Goal: Task Accomplishment & Management: Manage account settings

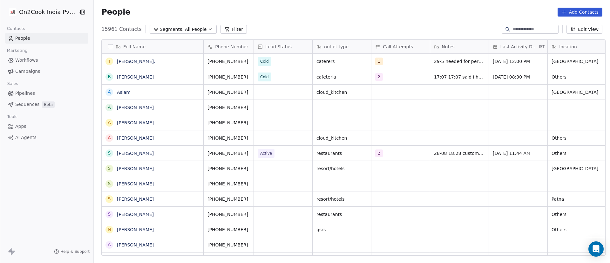
scroll to position [8, 8]
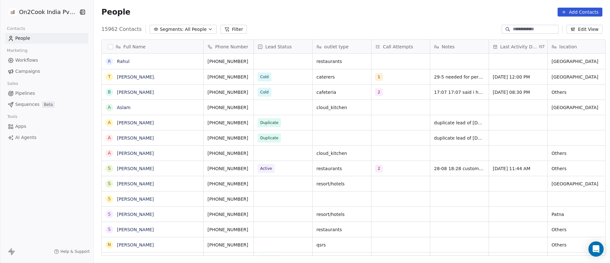
click at [227, 30] on button "Filter" at bounding box center [234, 29] width 26 height 9
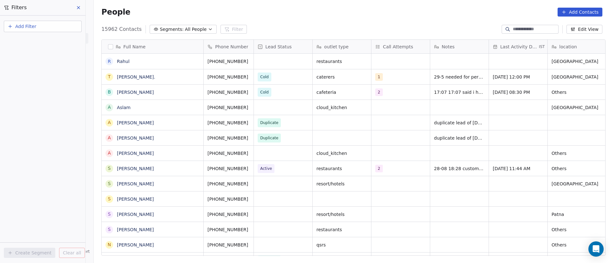
click at [56, 26] on button "Add Filter" at bounding box center [43, 26] width 78 height 11
click at [52, 42] on div "Contact properties" at bounding box center [42, 41] width 65 height 7
type input "***"
click at [38, 65] on div "Assignee" at bounding box center [42, 64] width 65 height 6
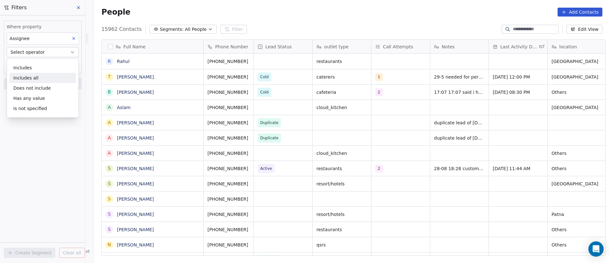
click at [38, 75] on div "Includes all" at bounding box center [43, 78] width 66 height 10
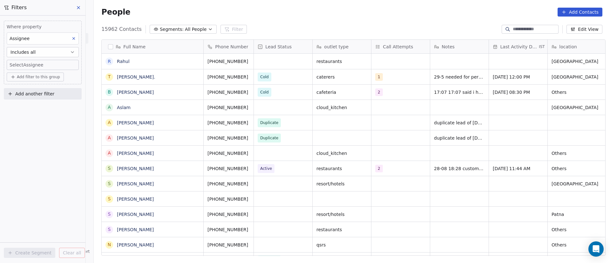
click at [38, 69] on body "On2Cook India Pvt. Ltd. Contacts People Marketing Workflows Campaigns Sales Pip…" at bounding box center [305, 131] width 610 height 263
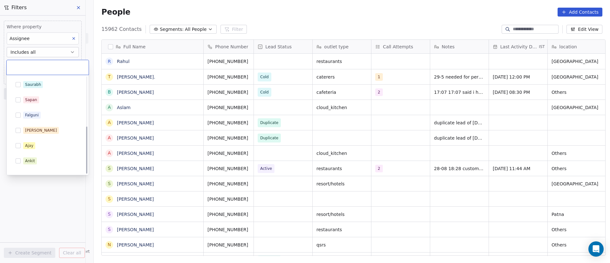
scroll to position [101, 0]
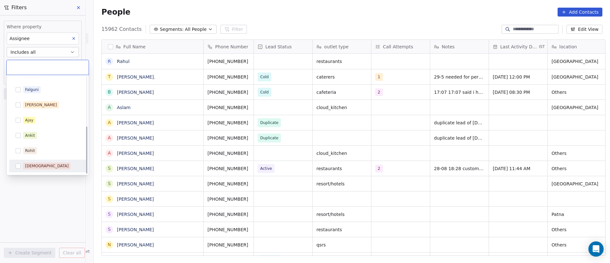
click at [37, 163] on div "[DEMOGRAPHIC_DATA]" at bounding box center [47, 166] width 44 height 6
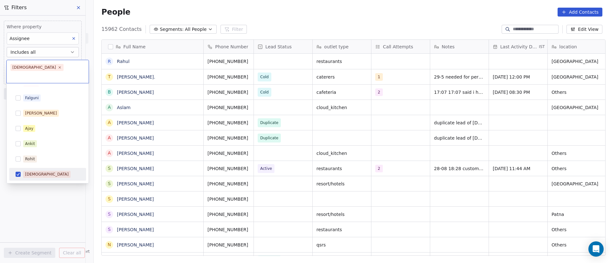
click at [35, 187] on html "On2Cook India Pvt. Ltd. Contacts People Marketing Workflows Campaigns Sales Pip…" at bounding box center [305, 131] width 610 height 263
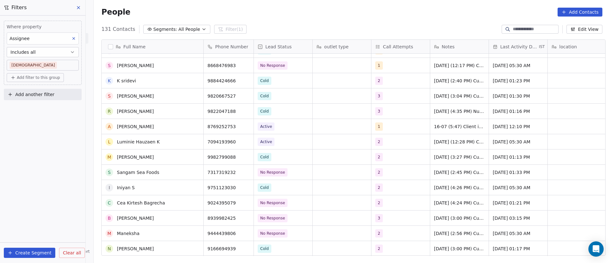
scroll to position [1431, 0]
click at [193, 126] on icon "grid" at bounding box center [195, 125] width 5 height 5
click at [245, 128] on icon "grid" at bounding box center [245, 125] width 5 height 5
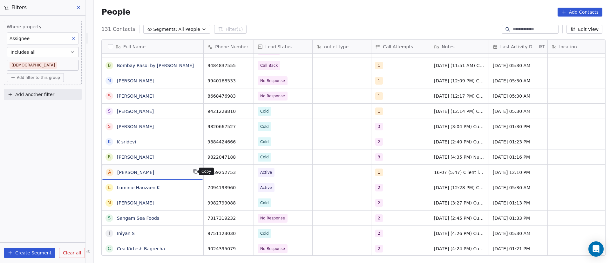
click at [193, 172] on icon "grid" at bounding box center [195, 171] width 5 height 5
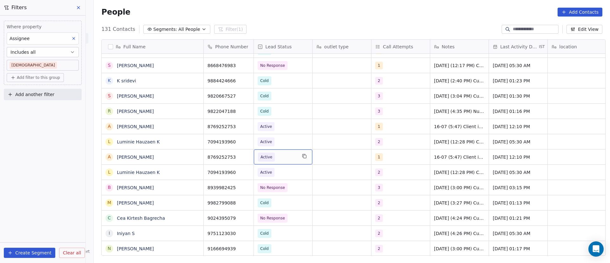
click at [283, 157] on span "Active" at bounding box center [277, 157] width 39 height 9
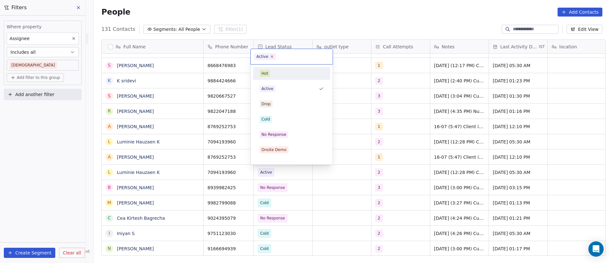
click at [271, 56] on icon at bounding box center [272, 57] width 2 height 2
click at [360, 124] on html "On2Cook India Pvt. Ltd. Contacts People Marketing Workflows Campaigns Sales Pip…" at bounding box center [305, 131] width 610 height 263
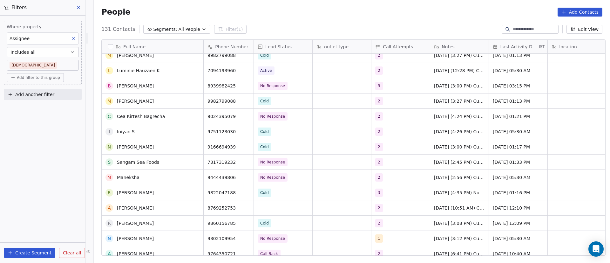
scroll to position [1526, 0]
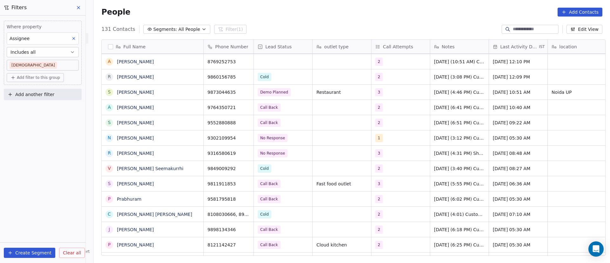
click at [264, 66] on div "grid" at bounding box center [283, 61] width 59 height 15
click at [267, 62] on div "grid" at bounding box center [283, 61] width 59 height 15
click at [268, 61] on div "grid" at bounding box center [283, 61] width 59 height 15
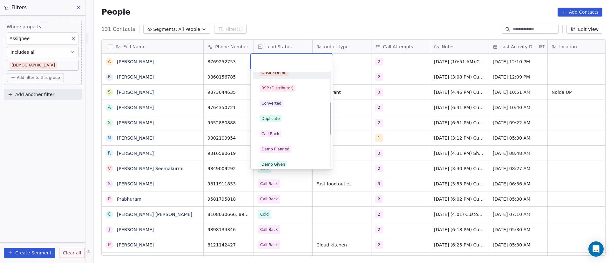
scroll to position [95, 0]
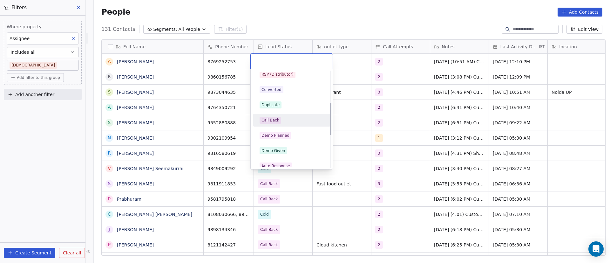
click at [278, 125] on div "Call Back" at bounding box center [292, 120] width 72 height 10
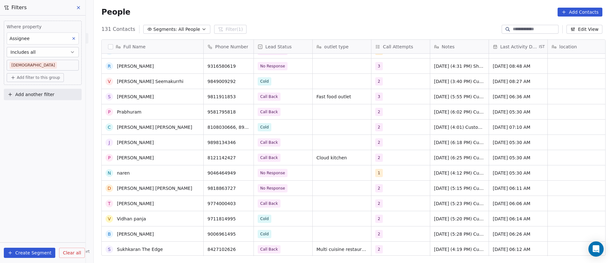
scroll to position [1765, 0]
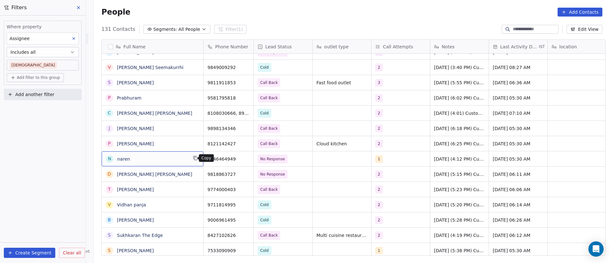
click at [195, 159] on icon "grid" at bounding box center [196, 158] width 3 height 3
click at [244, 158] on icon "grid" at bounding box center [245, 157] width 5 height 5
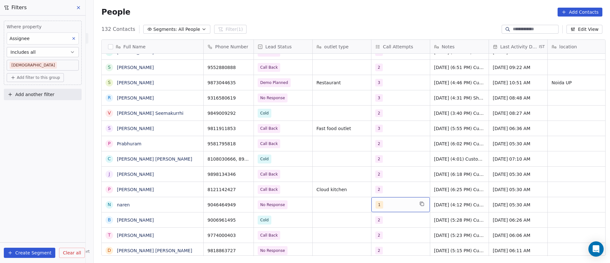
click at [392, 205] on div "1" at bounding box center [395, 205] width 39 height 8
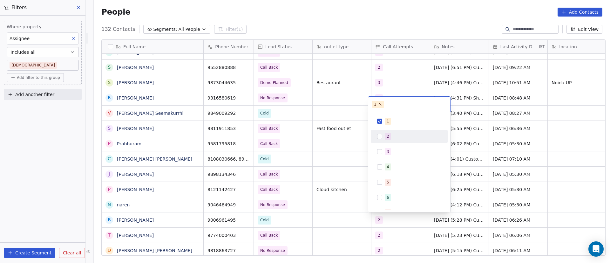
click at [381, 122] on button "Suggestions" at bounding box center [379, 121] width 5 height 5
click at [383, 135] on div "2" at bounding box center [410, 136] width 72 height 10
click at [344, 189] on html "On2Cook India Pvt. Ltd. Contacts People Marketing Workflows Campaigns Sales Pip…" at bounding box center [305, 131] width 610 height 263
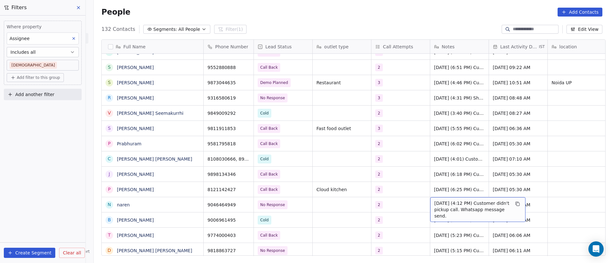
click at [443, 204] on span "4/9/2025 (4:12 PM) Customer didn't pickup call. Whatsapp message send." at bounding box center [473, 209] width 76 height 19
click at [437, 206] on textarea "**********" at bounding box center [475, 207] width 95 height 20
click at [431, 202] on textarea "**********" at bounding box center [475, 207] width 95 height 20
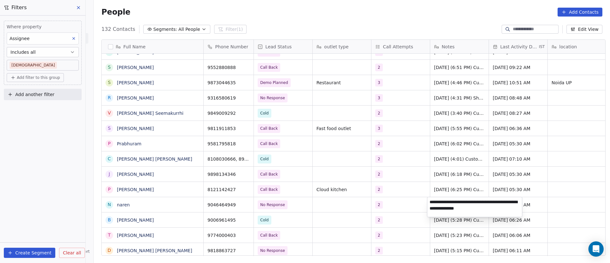
paste textarea "**********"
type textarea "**********"
click at [561, 194] on html "On2Cook India Pvt. Ltd. Contacts People Marketing Workflows Campaigns Sales Pip…" at bounding box center [305, 131] width 610 height 263
click at [506, 204] on span "Sep 04, 2025 05:30 AM" at bounding box center [512, 205] width 39 height 6
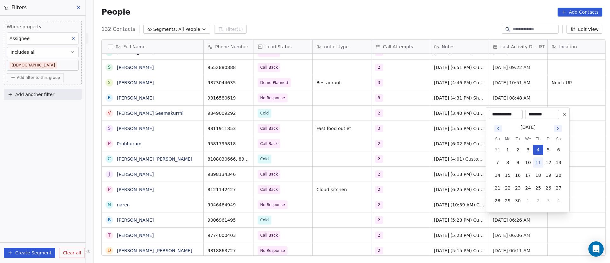
click at [541, 163] on button "11" at bounding box center [539, 162] width 10 height 10
type input "**********"
click at [420, 183] on html "On2Cook India Pvt. Ltd. Contacts People Marketing Workflows Campaigns Sales Pip…" at bounding box center [305, 131] width 610 height 263
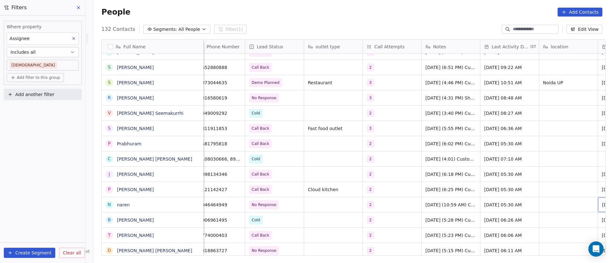
scroll to position [0, 67]
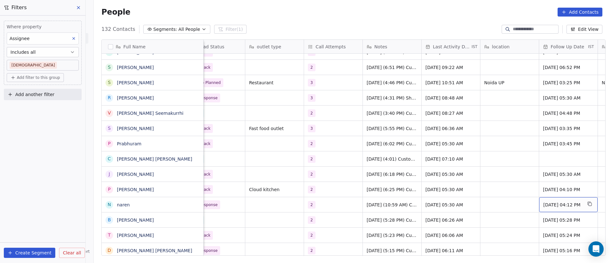
click at [553, 205] on span "08/09/2025 04:12 PM" at bounding box center [563, 205] width 39 height 6
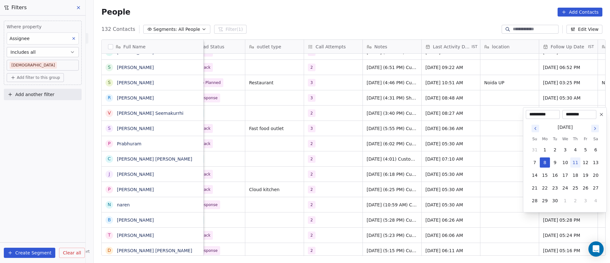
click at [603, 114] on icon at bounding box center [601, 114] width 5 height 5
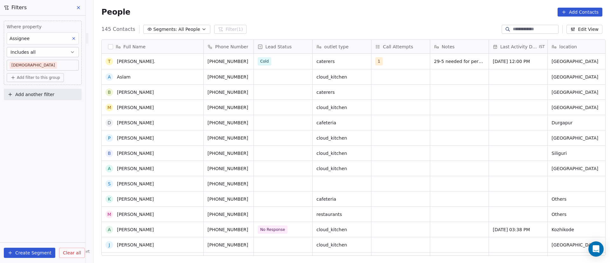
scroll to position [0, 0]
click at [79, 7] on icon at bounding box center [78, 7] width 3 height 3
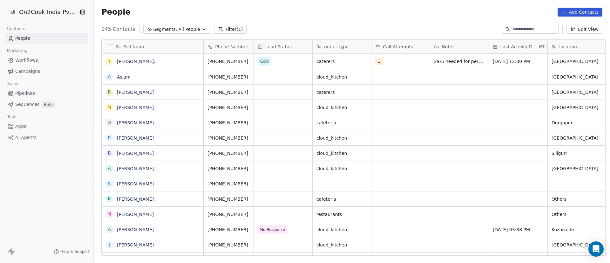
click at [220, 25] on button "Filter (1)" at bounding box center [230, 29] width 33 height 9
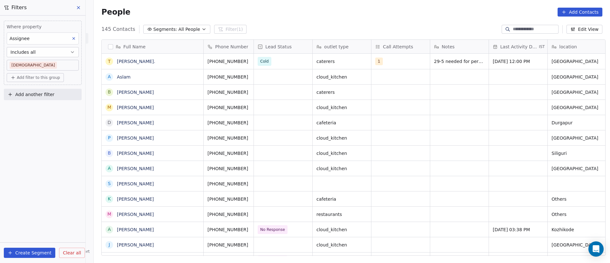
click at [81, 5] on button at bounding box center [79, 7] width 10 height 9
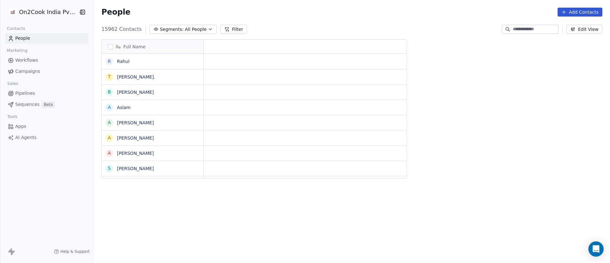
scroll to position [8, 8]
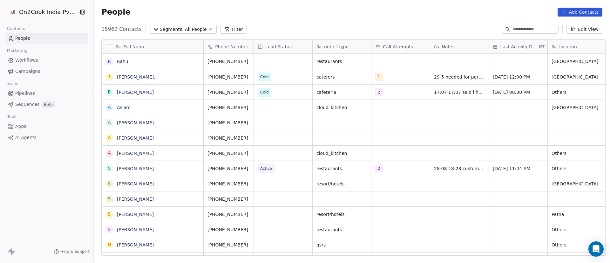
click at [407, 30] on input at bounding box center [535, 29] width 45 height 6
paste input "*********"
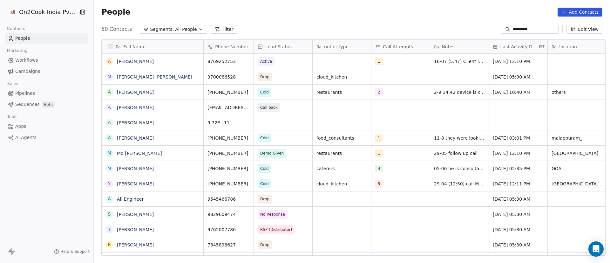
scroll to position [224, 512]
type input "*********"
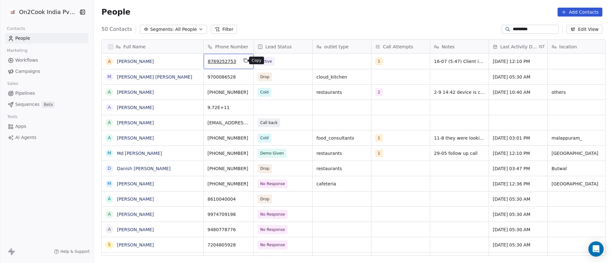
click at [243, 61] on icon "grid" at bounding box center [245, 60] width 5 height 5
click at [279, 62] on span "Active" at bounding box center [277, 61] width 39 height 9
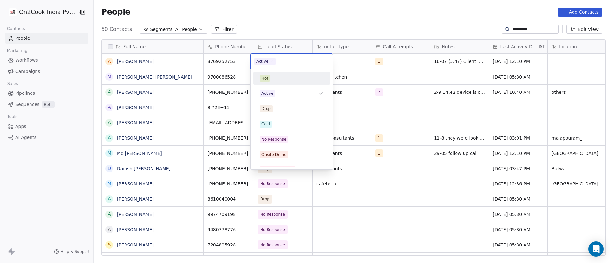
click at [273, 61] on span "Active" at bounding box center [265, 61] width 21 height 7
click at [271, 61] on icon at bounding box center [272, 61] width 2 height 2
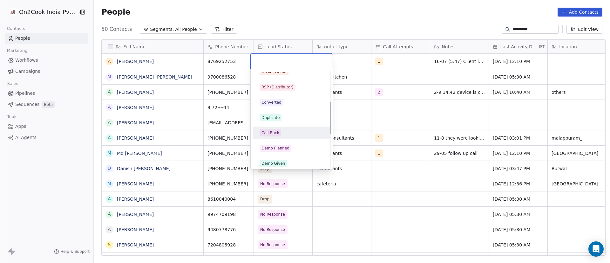
scroll to position [95, 0]
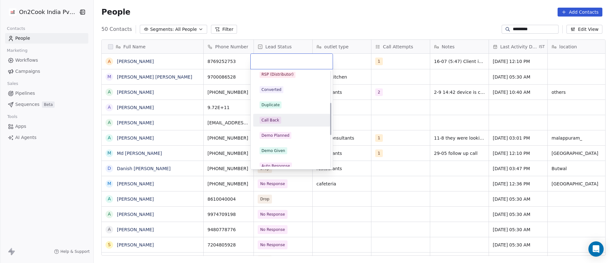
click at [296, 121] on div "Call Back" at bounding box center [292, 120] width 64 height 7
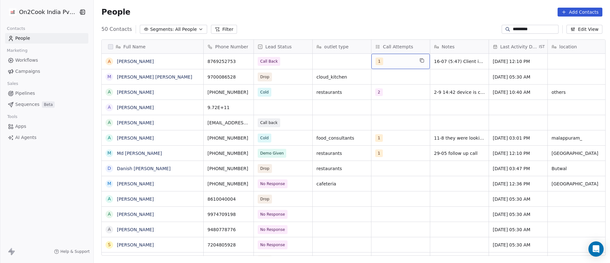
click at [391, 62] on div "1" at bounding box center [395, 62] width 39 height 8
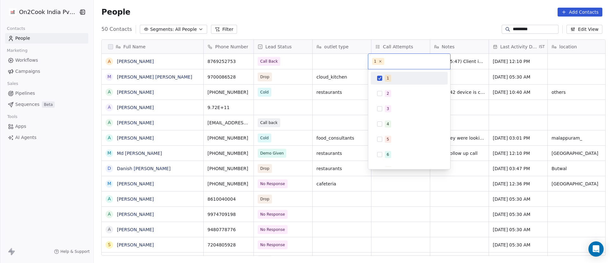
click at [385, 80] on div "1" at bounding box center [410, 78] width 72 height 10
click at [381, 96] on div "2" at bounding box center [410, 93] width 72 height 10
click at [407, 87] on html "On2Cook India Pvt. Ltd. Contacts People Marketing Workflows Campaigns Sales Pip…" at bounding box center [305, 131] width 610 height 263
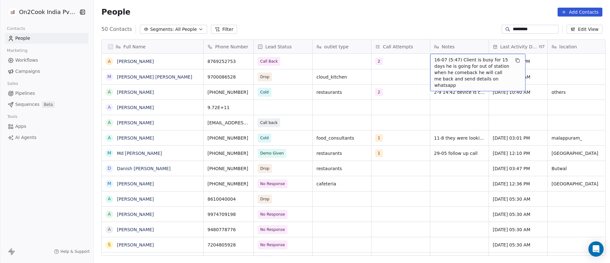
click at [407, 61] on span "16-07 (5:47) Client is busy for 15 days he is going for out of station when he …" at bounding box center [473, 73] width 76 height 32
click at [407, 62] on span "16-07 (5:47) Client is busy for 15 days he is going for out of station when he …" at bounding box center [473, 73] width 76 height 32
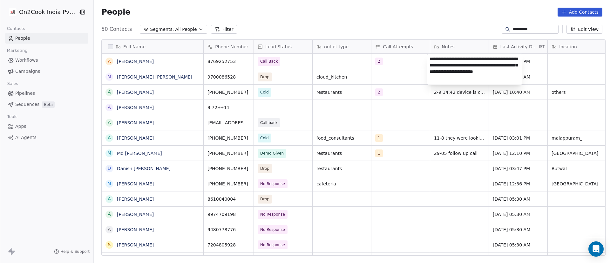
click at [407, 62] on textarea "**********" at bounding box center [475, 69] width 95 height 31
click at [407, 59] on textarea "**********" at bounding box center [475, 69] width 95 height 31
click at [407, 62] on textarea "**********" at bounding box center [475, 69] width 95 height 31
click at [407, 65] on textarea "**********" at bounding box center [475, 68] width 95 height 28
click at [407, 59] on textarea "**********" at bounding box center [475, 68] width 95 height 28
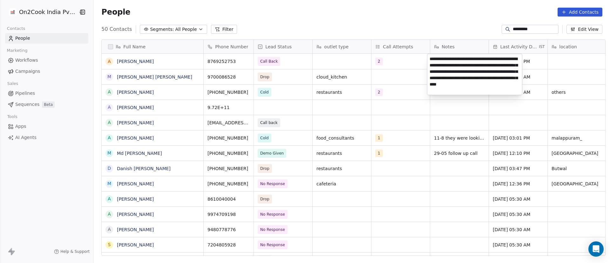
type textarea "**********"
click at [407, 76] on html "On2Cook India Pvt. Ltd. Contacts People Marketing Workflows Campaigns Sales Pip…" at bounding box center [305, 131] width 610 height 263
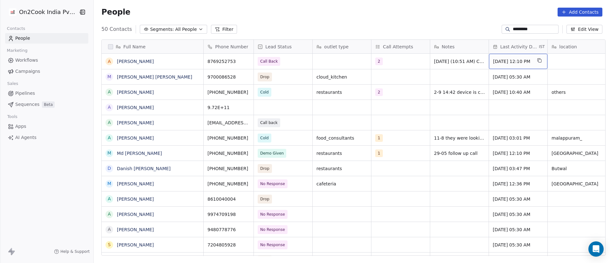
click at [407, 61] on span "[DATE] 12:10 PM" at bounding box center [512, 61] width 39 height 6
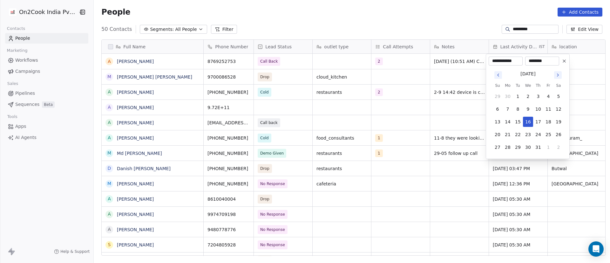
click at [407, 61] on input "**********" at bounding box center [505, 61] width 31 height 6
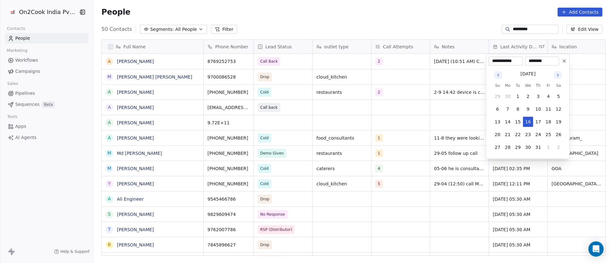
click at [407, 73] on icon "Go to next month" at bounding box center [558, 74] width 5 height 5
click at [407, 109] on button "11" at bounding box center [539, 109] width 10 height 10
type input "**********"
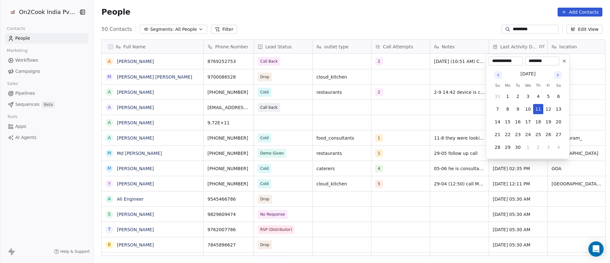
click at [407, 84] on html "On2Cook India Pvt. Ltd. Contacts People Marketing Workflows Campaigns Sales Pip…" at bounding box center [305, 131] width 610 height 263
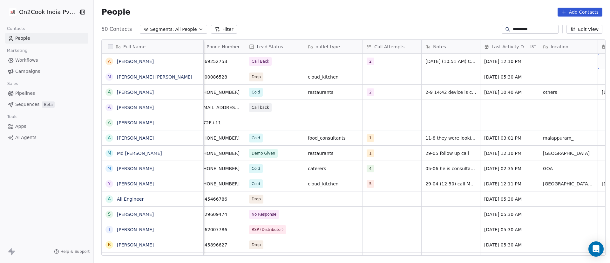
scroll to position [0, 67]
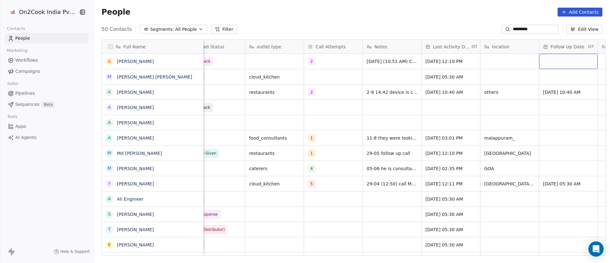
click at [407, 63] on div "grid" at bounding box center [569, 61] width 59 height 15
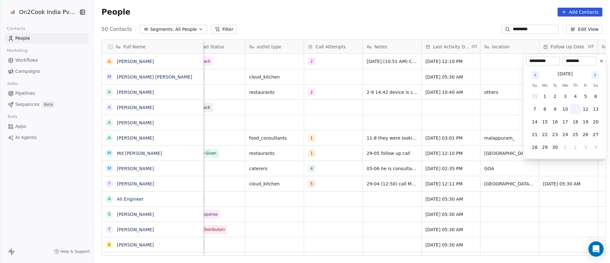
click at [407, 106] on button "11" at bounding box center [576, 109] width 10 height 10
click at [407, 60] on input "********" at bounding box center [579, 61] width 31 height 6
type input "*******"
click at [407, 62] on html "On2Cook India Pvt. Ltd. Contacts People Marketing Workflows Campaigns Sales Pip…" at bounding box center [305, 131] width 610 height 263
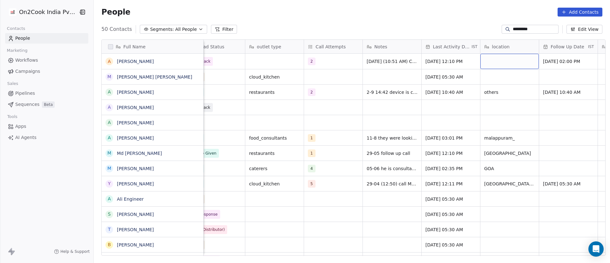
click at [407, 66] on div "grid" at bounding box center [510, 61] width 59 height 15
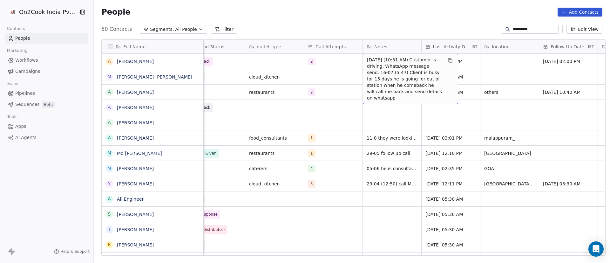
scroll to position [0, 0]
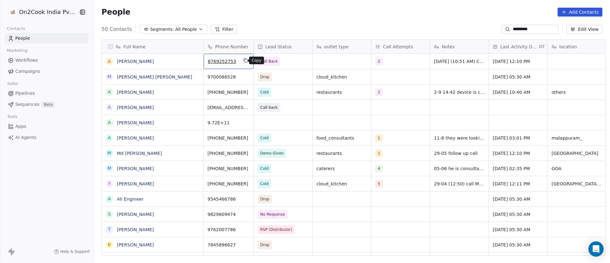
click at [243, 60] on icon "grid" at bounding box center [245, 60] width 5 height 5
click at [266, 62] on div "grid" at bounding box center [283, 61] width 59 height 15
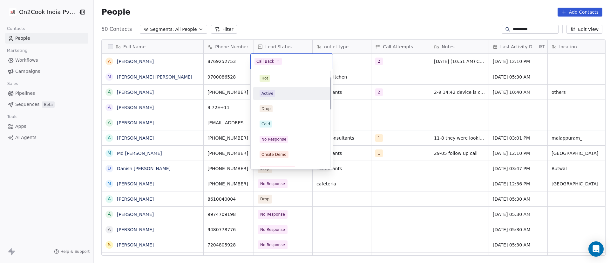
scroll to position [48, 0]
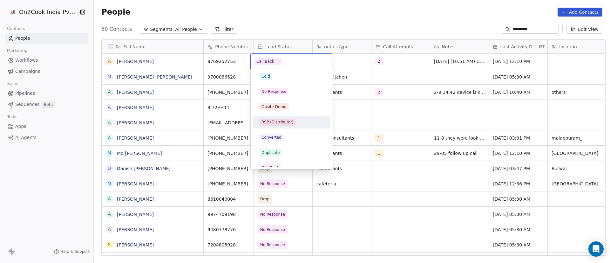
click at [407, 121] on html "On2Cook India Pvt. Ltd. Contacts People Marketing Workflows Campaigns Sales Pip…" at bounding box center [305, 131] width 610 height 263
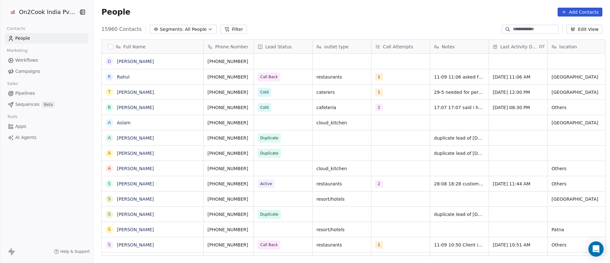
scroll to position [224, 512]
click at [230, 29] on button "Filter" at bounding box center [234, 29] width 26 height 9
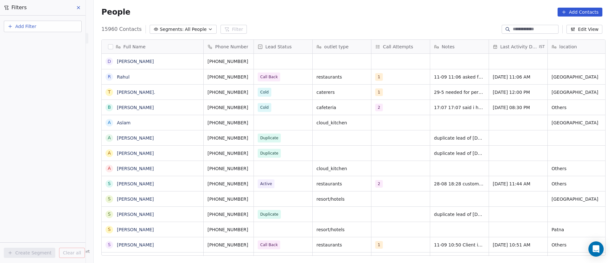
click at [43, 23] on button "Add Filter" at bounding box center [43, 26] width 78 height 11
click at [42, 40] on span "Contact properties" at bounding box center [30, 41] width 41 height 7
type input "***"
click at [41, 64] on div "Assignee" at bounding box center [42, 64] width 65 height 6
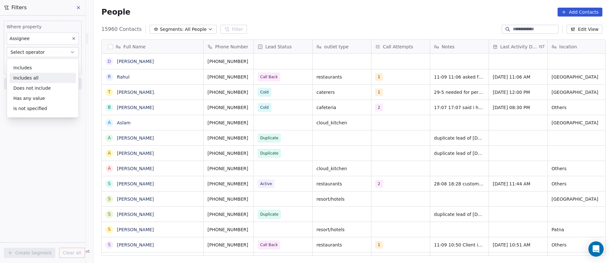
click at [39, 73] on div "Includes all" at bounding box center [43, 78] width 66 height 10
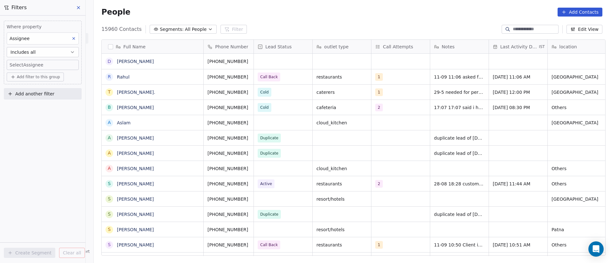
click at [51, 66] on body "On2Cook India Pvt. Ltd. Contacts People Marketing Workflows Campaigns Sales Pip…" at bounding box center [305, 131] width 610 height 263
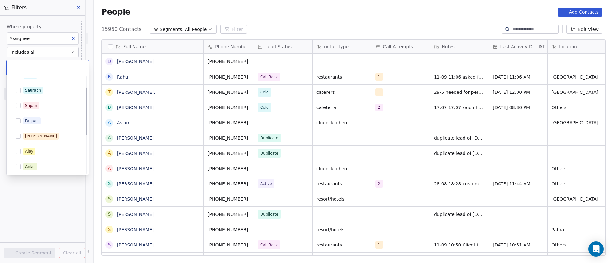
scroll to position [101, 0]
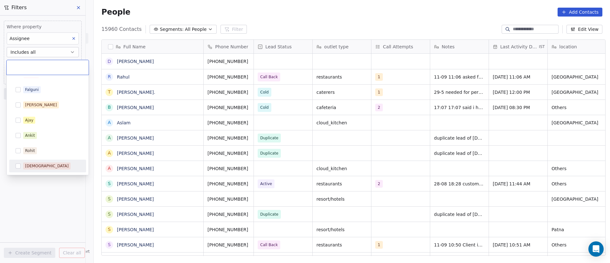
click at [44, 166] on div "[DEMOGRAPHIC_DATA]" at bounding box center [51, 165] width 57 height 7
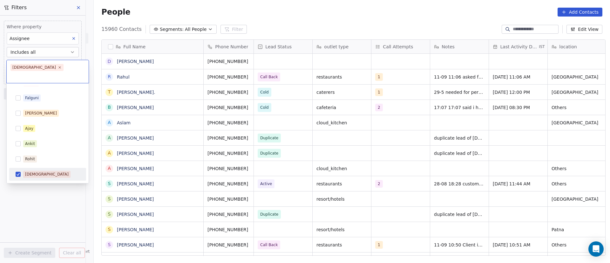
click at [46, 193] on html "On2Cook India Pvt. Ltd. Contacts People Marketing Workflows Campaigns Sales Pip…" at bounding box center [305, 131] width 610 height 263
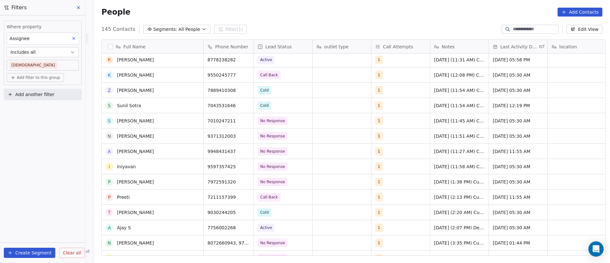
scroll to position [0, 0]
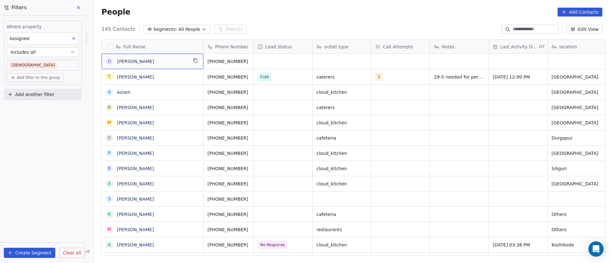
click at [197, 62] on div "D Diksha" at bounding box center [153, 61] width 102 height 15
click at [194, 59] on icon "grid" at bounding box center [195, 60] width 5 height 5
click at [254, 60] on icon "grid" at bounding box center [256, 60] width 5 height 5
click at [265, 61] on div "grid" at bounding box center [283, 61] width 59 height 15
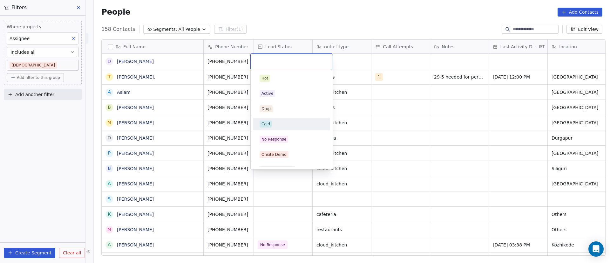
click at [437, 134] on html "On2Cook India Pvt. Ltd. Contacts People Marketing Workflows Campaigns Sales Pip…" at bounding box center [305, 131] width 610 height 263
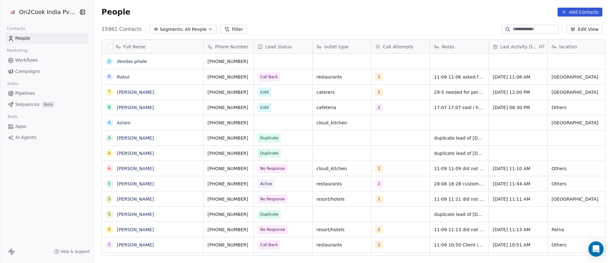
scroll to position [224, 512]
click at [223, 28] on button "Filter" at bounding box center [234, 29] width 26 height 9
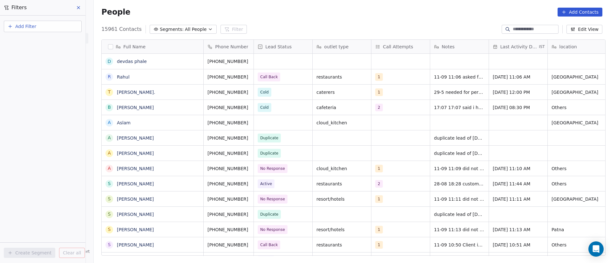
click at [59, 29] on button "Add Filter" at bounding box center [43, 26] width 78 height 11
click at [57, 39] on div "Contact properties" at bounding box center [42, 41] width 65 height 7
type input "***"
click at [39, 63] on div "Assignee" at bounding box center [42, 64] width 65 height 6
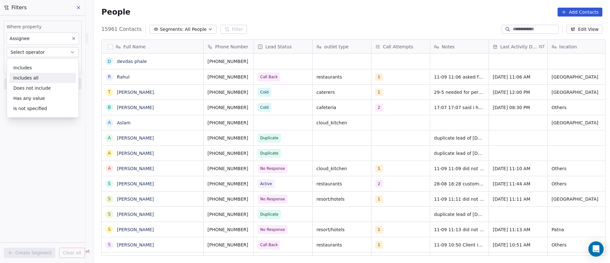
click at [44, 79] on div "Includes all" at bounding box center [43, 78] width 66 height 10
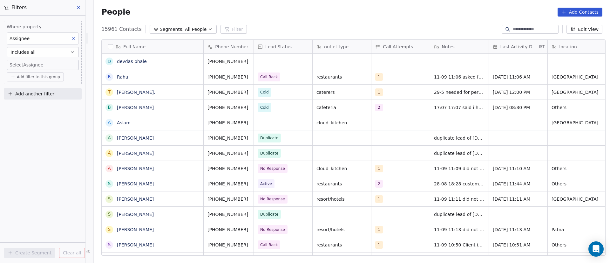
click at [52, 63] on body "On2Cook India Pvt. Ltd. Contacts People Marketing Workflows Campaigns Sales Pip…" at bounding box center [305, 131] width 610 height 263
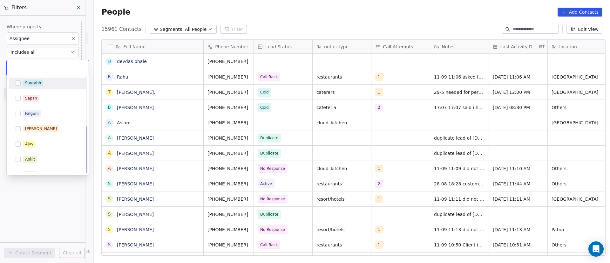
scroll to position [101, 0]
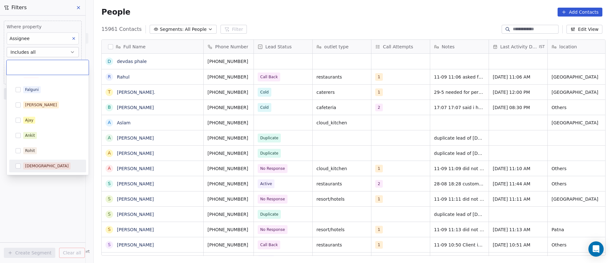
click at [52, 167] on div "[DEMOGRAPHIC_DATA]" at bounding box center [51, 165] width 57 height 7
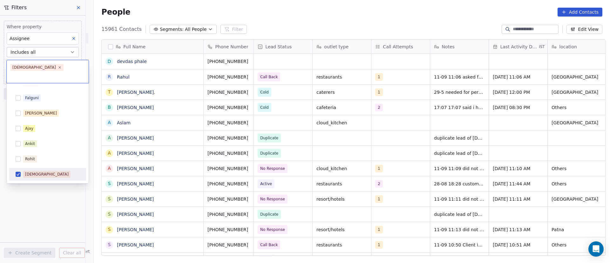
click at [49, 186] on html "On2Cook India Pvt. Ltd. Contacts People Marketing Workflows Campaigns Sales Pip…" at bounding box center [305, 131] width 610 height 263
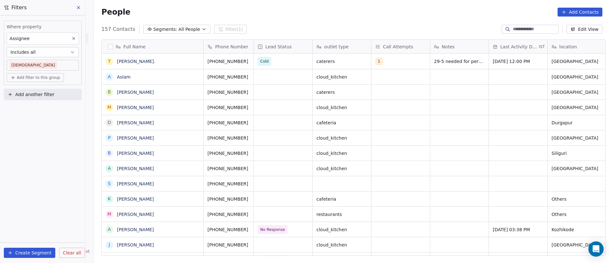
scroll to position [224, 512]
click at [193, 76] on icon "grid" at bounding box center [195, 75] width 5 height 5
click at [193, 77] on icon "grid" at bounding box center [195, 75] width 5 height 5
click at [175, 84] on div "B Banty Chauhan" at bounding box center [153, 91] width 102 height 15
click at [254, 76] on icon "grid" at bounding box center [256, 75] width 5 height 5
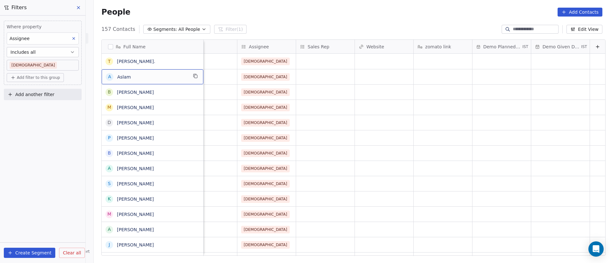
scroll to position [0, 0]
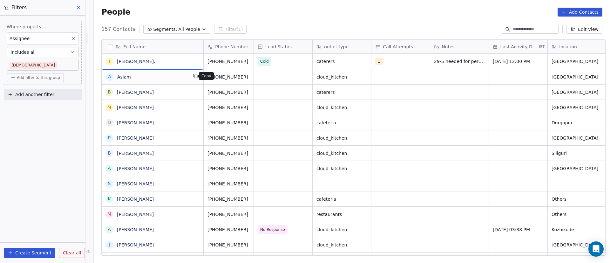
click at [195, 77] on button "grid" at bounding box center [196, 76] width 8 height 8
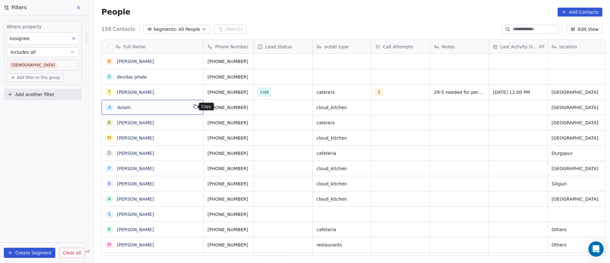
click at [192, 109] on button "grid" at bounding box center [196, 107] width 8 height 8
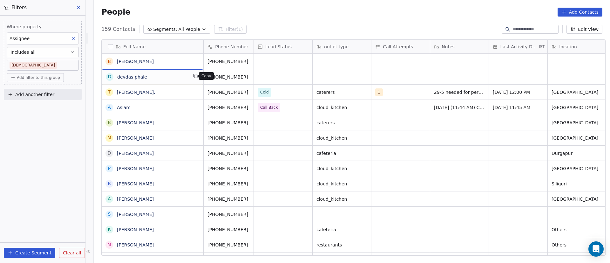
click at [193, 75] on icon "grid" at bounding box center [195, 75] width 5 height 5
click at [254, 77] on icon "grid" at bounding box center [256, 75] width 5 height 5
click at [194, 77] on icon "grid" at bounding box center [195, 75] width 5 height 5
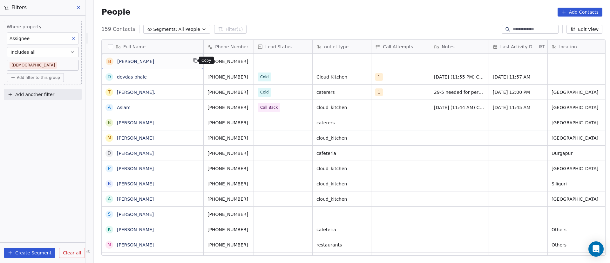
click at [193, 61] on icon "grid" at bounding box center [195, 60] width 5 height 5
click at [188, 59] on div "B Banty Chauhan" at bounding box center [153, 61] width 102 height 15
click at [193, 61] on icon "grid" at bounding box center [195, 60] width 5 height 5
click at [254, 59] on icon "grid" at bounding box center [256, 60] width 5 height 5
click at [334, 62] on div "grid" at bounding box center [342, 61] width 59 height 15
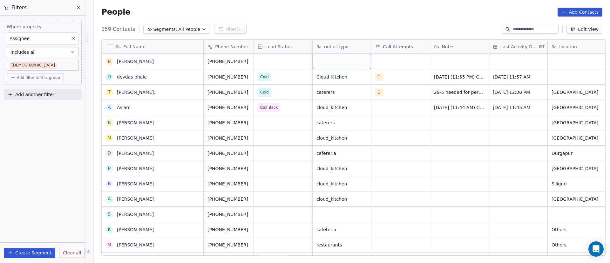
click at [334, 62] on div "grid" at bounding box center [342, 61] width 59 height 15
click at [404, 66] on html "On2Cook India Pvt. Ltd. Contacts People Marketing Workflows Campaigns Sales Pip…" at bounding box center [305, 131] width 610 height 263
click at [381, 60] on div "grid" at bounding box center [401, 61] width 59 height 15
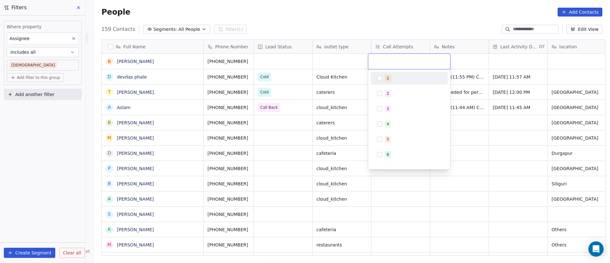
click at [376, 78] on div "1" at bounding box center [410, 78] width 72 height 10
click at [274, 61] on html "On2Cook India Pvt. Ltd. Contacts People Marketing Workflows Campaigns Sales Pip…" at bounding box center [305, 131] width 610 height 263
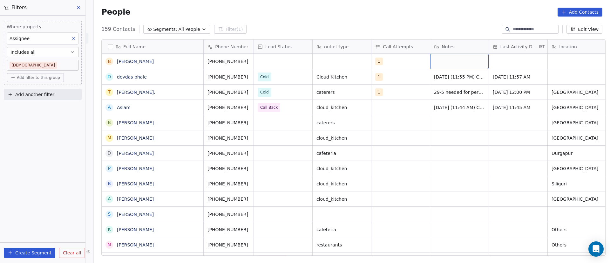
click at [438, 61] on div "grid" at bounding box center [460, 61] width 59 height 15
paste textarea "**********"
type textarea "**********"
click at [492, 64] on html "On2Cook India Pvt. Ltd. Contacts People Marketing Workflows Campaigns Sales Pip…" at bounding box center [305, 131] width 610 height 263
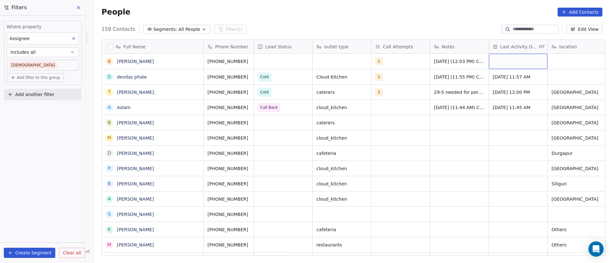
click at [509, 61] on div "grid" at bounding box center [518, 61] width 59 height 15
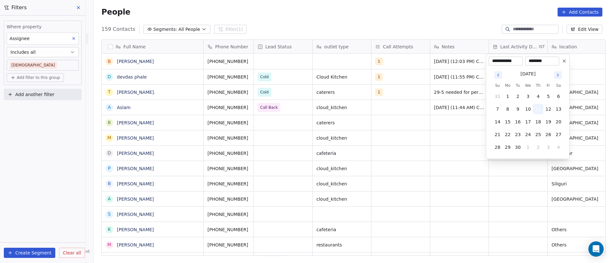
click at [538, 106] on button "11" at bounding box center [539, 109] width 10 height 10
click at [540, 108] on button "11" at bounding box center [539, 109] width 10 height 10
click at [577, 61] on html "On2Cook India Pvt. Ltd. Contacts People Marketing Workflows Campaigns Sales Pip…" at bounding box center [305, 131] width 610 height 263
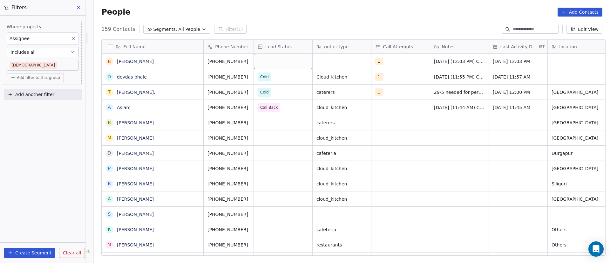
drag, startPoint x: 269, startPoint y: 63, endPoint x: 274, endPoint y: 62, distance: 5.4
click at [282, 62] on div "grid" at bounding box center [283, 61] width 59 height 15
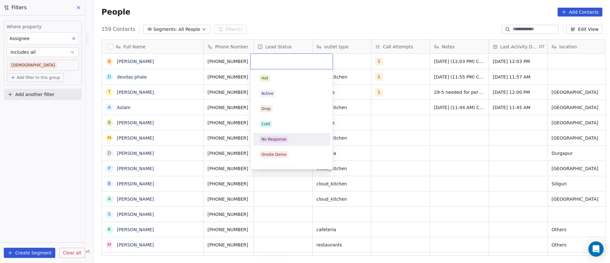
click at [297, 140] on div "No Response" at bounding box center [292, 139] width 64 height 7
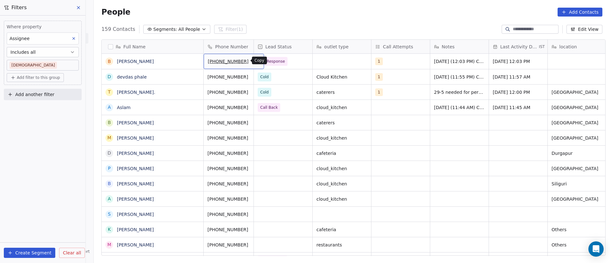
drag, startPoint x: 245, startPoint y: 61, endPoint x: 243, endPoint y: 63, distance: 3.6
click at [254, 60] on icon "grid" at bounding box center [256, 60] width 5 height 5
click at [287, 60] on span "No Response" at bounding box center [277, 61] width 39 height 9
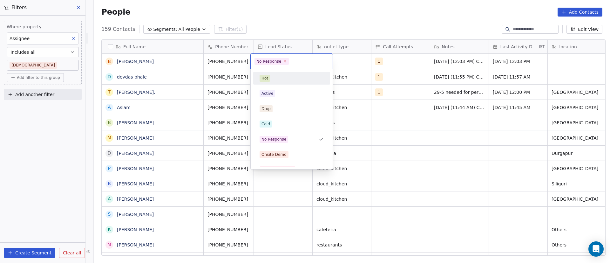
click at [285, 62] on icon at bounding box center [285, 61] width 4 height 4
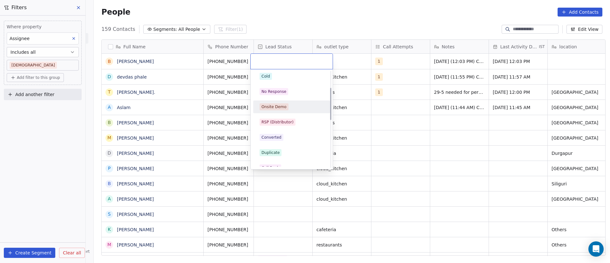
scroll to position [95, 0]
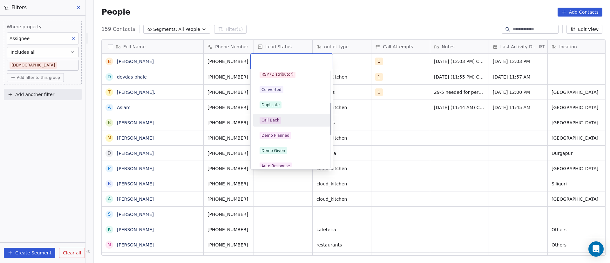
click at [286, 119] on div "Call Back" at bounding box center [292, 120] width 64 height 7
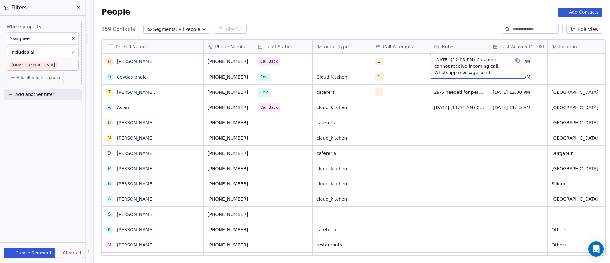
click at [443, 69] on span "11/9/2025 (12:03 PM) Customer cannot receive incoming call. Whatsapp message se…" at bounding box center [473, 66] width 76 height 19
click at [442, 68] on span "11/9/2025 (12:03 PM) Customer cannot receive incoming call. Whatsapp message se…" at bounding box center [473, 66] width 76 height 19
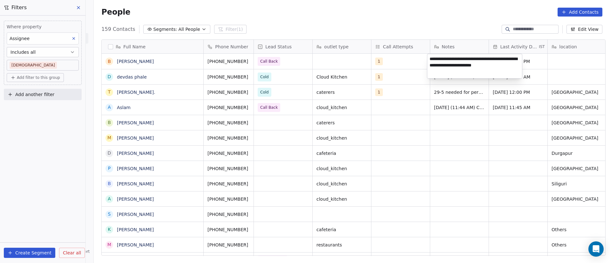
click at [473, 66] on textarea "**********" at bounding box center [475, 66] width 95 height 24
click at [475, 67] on textarea "**********" at bounding box center [475, 66] width 95 height 24
type textarea "**********"
click at [564, 89] on html "On2Cook India Pvt. Ltd. Contacts People Marketing Workflows Campaigns Sales Pip…" at bounding box center [305, 131] width 610 height 263
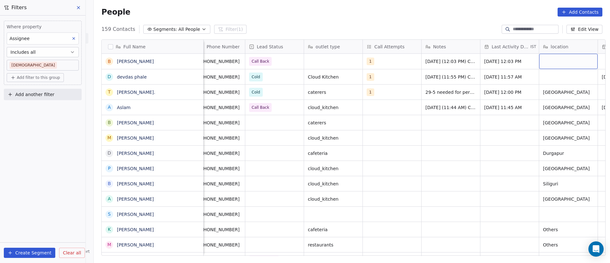
scroll to position [0, 67]
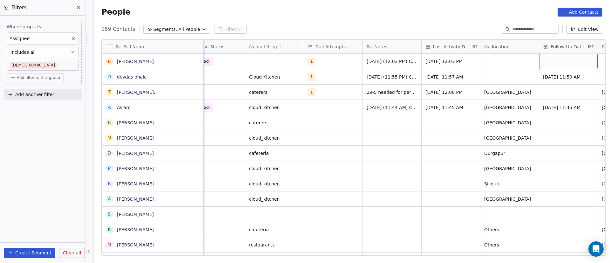
click at [561, 60] on div "grid" at bounding box center [569, 61] width 59 height 15
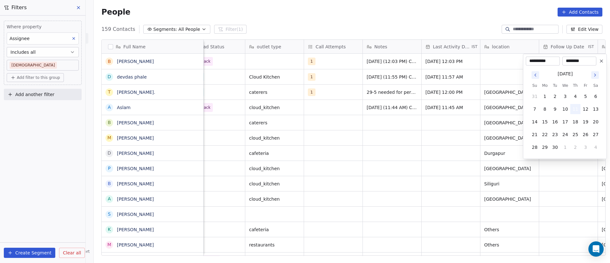
click at [578, 108] on button "11" at bounding box center [576, 109] width 10 height 10
click at [577, 60] on input "********" at bounding box center [579, 61] width 31 height 6
click at [571, 59] on input "********" at bounding box center [579, 61] width 31 height 6
type input "********"
click at [402, 104] on html "On2Cook India Pvt. Ltd. Contacts People Marketing Workflows Campaigns Sales Pip…" at bounding box center [305, 131] width 610 height 263
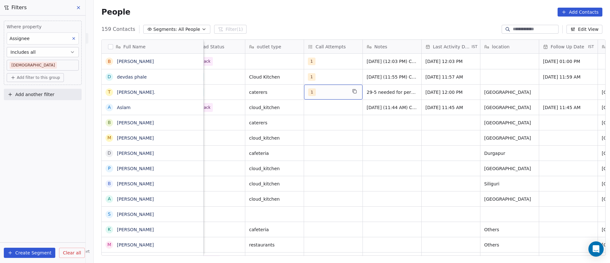
drag, startPoint x: 348, startPoint y: 86, endPoint x: 345, endPoint y: 84, distance: 4.1
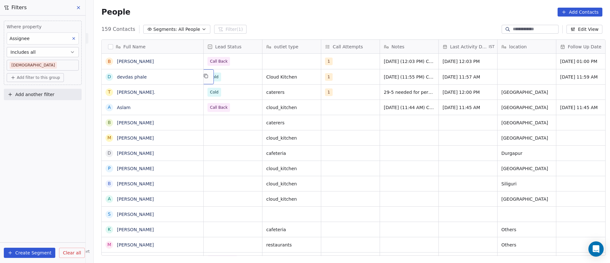
scroll to position [0, 0]
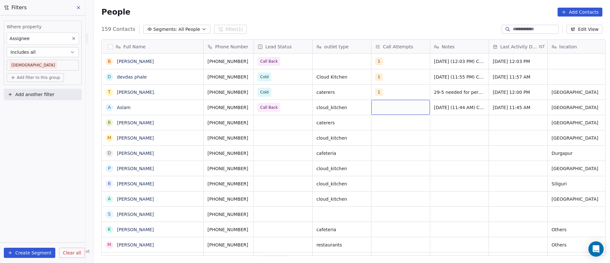
drag, startPoint x: 369, startPoint y: 111, endPoint x: 382, endPoint y: 108, distance: 13.2
click at [384, 108] on div "grid" at bounding box center [401, 107] width 59 height 15
click at [378, 107] on div "grid" at bounding box center [401, 107] width 59 height 15
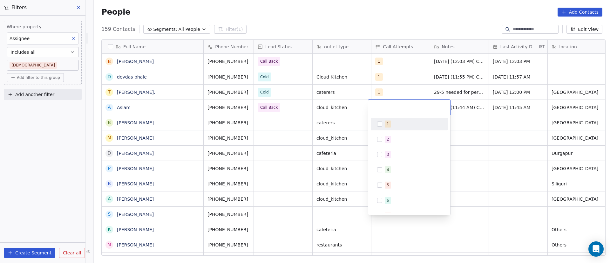
click at [390, 124] on span "1" at bounding box center [388, 124] width 6 height 7
click at [489, 140] on html "On2Cook India Pvt. Ltd. Contacts People Marketing Workflows Campaigns Sales Pip…" at bounding box center [305, 131] width 610 height 263
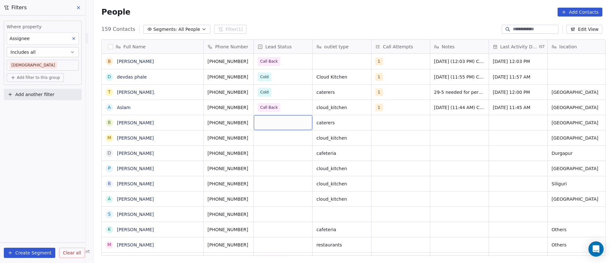
click at [263, 122] on div "grid" at bounding box center [283, 122] width 59 height 15
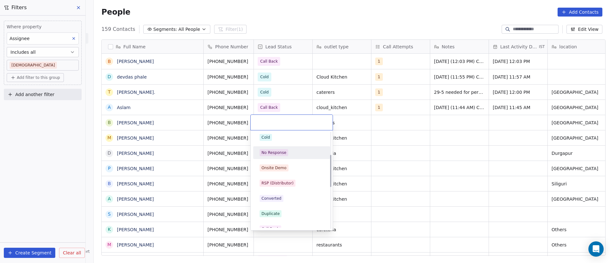
scroll to position [95, 0]
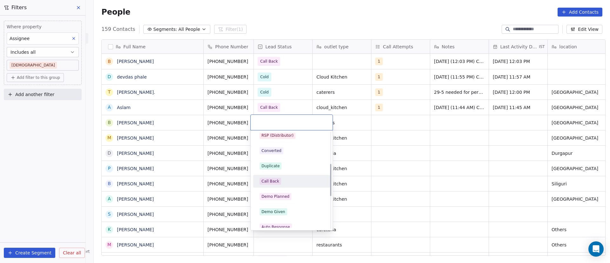
click at [279, 182] on span "Call Back" at bounding box center [271, 181] width 22 height 7
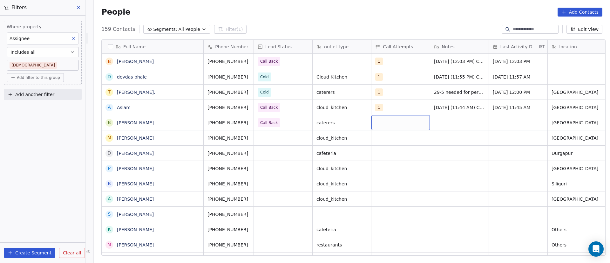
click at [379, 123] on div "grid" at bounding box center [401, 122] width 59 height 15
click at [376, 137] on div "1" at bounding box center [410, 139] width 72 height 10
click at [480, 138] on html "On2Cook India Pvt. Ltd. Contacts People Marketing Workflows Campaigns Sales Pip…" at bounding box center [305, 131] width 610 height 263
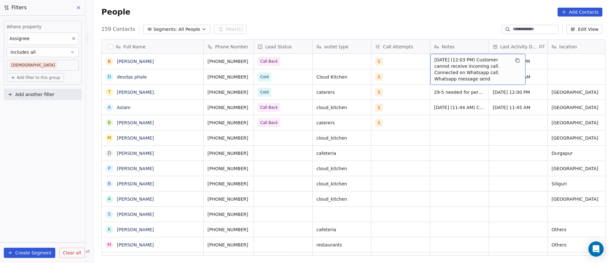
click at [450, 58] on span "11/9/2025 (12:03 PM) Customer cannot receive incoming call. Connected on Whatsa…" at bounding box center [473, 69] width 76 height 25
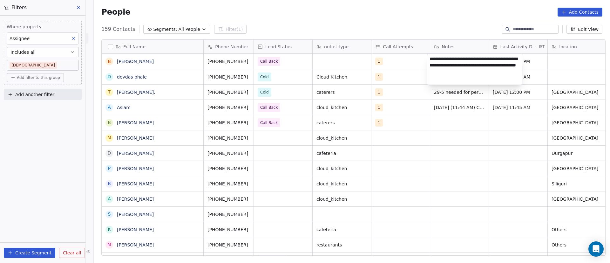
click at [450, 58] on textarea "**********" at bounding box center [475, 69] width 95 height 31
click at [444, 121] on html "On2Cook India Pvt. Ltd. Contacts People Marketing Workflows Campaigns Sales Pip…" at bounding box center [305, 131] width 610 height 263
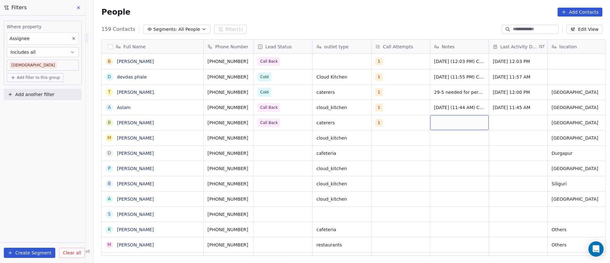
click at [440, 126] on div "grid" at bounding box center [460, 122] width 59 height 15
type textarea "**********"
click at [497, 127] on html "On2Cook India Pvt. Ltd. Contacts People Marketing Workflows Campaigns Sales Pip…" at bounding box center [305, 131] width 610 height 263
click at [501, 123] on div "grid" at bounding box center [518, 122] width 59 height 15
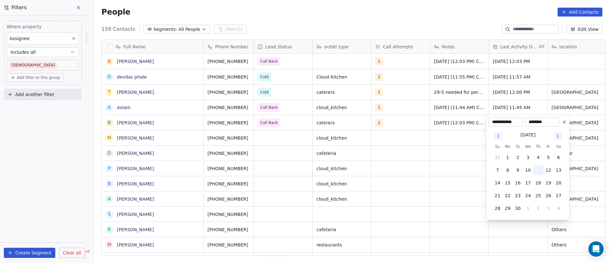
click at [540, 171] on button "11" at bounding box center [539, 170] width 10 height 10
click at [583, 136] on html "On2Cook India Pvt. Ltd. Contacts People Marketing Workflows Campaigns Sales Pip…" at bounding box center [305, 131] width 610 height 263
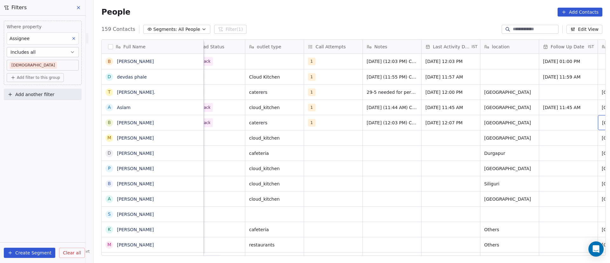
scroll to position [0, 126]
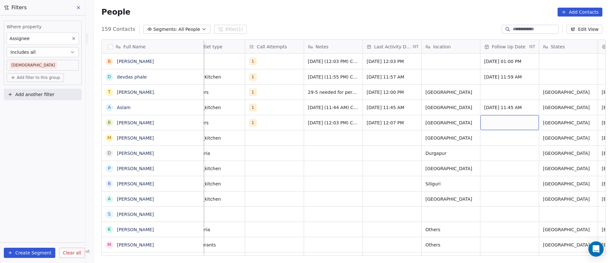
click at [509, 120] on div "grid" at bounding box center [510, 122] width 59 height 15
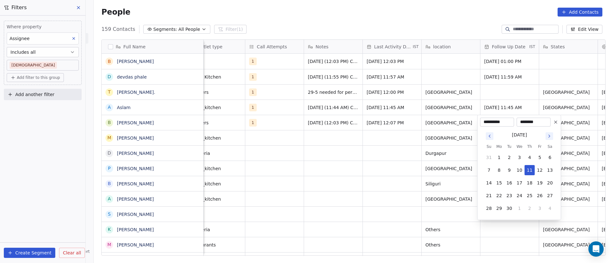
click at [509, 120] on input "**********" at bounding box center [497, 122] width 31 height 6
click at [529, 170] on button "11" at bounding box center [530, 170] width 10 height 10
click at [531, 121] on input "********" at bounding box center [533, 122] width 31 height 6
type input "********"
click at [453, 123] on html "On2Cook India Pvt. Ltd. Contacts People Marketing Workflows Campaigns Sales Pip…" at bounding box center [305, 131] width 610 height 263
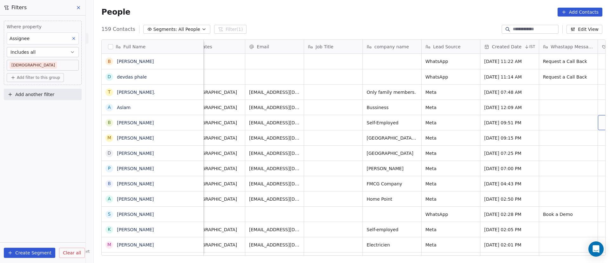
scroll to position [0, 538]
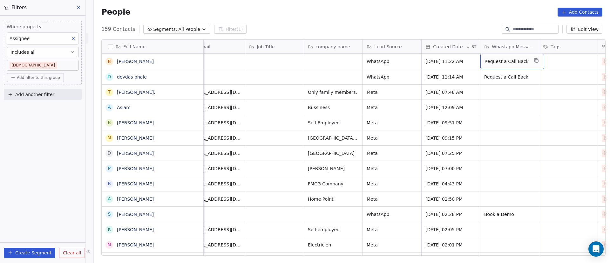
click at [506, 59] on span "Request a Call Back" at bounding box center [507, 61] width 44 height 6
click at [506, 59] on textarea "**********" at bounding box center [507, 64] width 58 height 20
click at [510, 99] on html "On2Cook India Pvt. Ltd. Contacts People Marketing Workflows Campaigns Sales Pip…" at bounding box center [305, 131] width 610 height 263
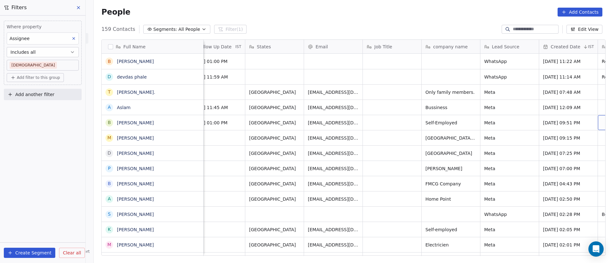
scroll to position [0, 479]
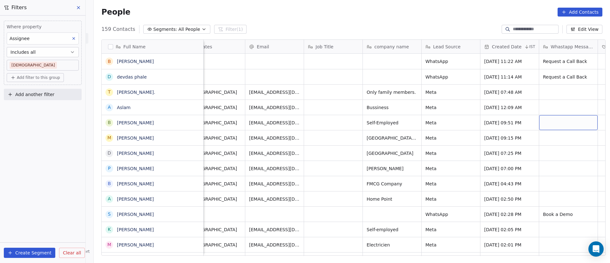
click at [556, 119] on div "grid" at bounding box center [569, 122] width 59 height 15
type textarea "**********"
click at [551, 103] on html "On2Cook India Pvt. Ltd. Contacts People Marketing Workflows Campaigns Sales Pip…" at bounding box center [305, 131] width 610 height 263
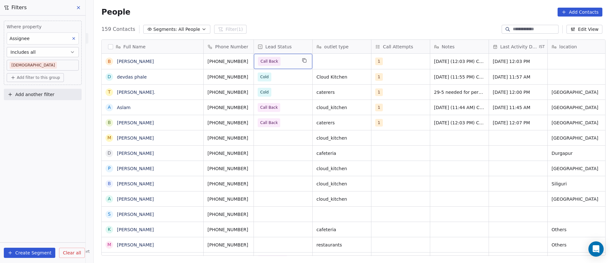
click at [284, 58] on span "Call Back" at bounding box center [277, 61] width 39 height 9
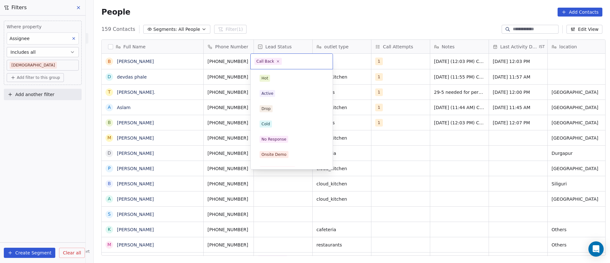
scroll to position [55, 0]
click at [277, 63] on icon at bounding box center [278, 61] width 4 height 4
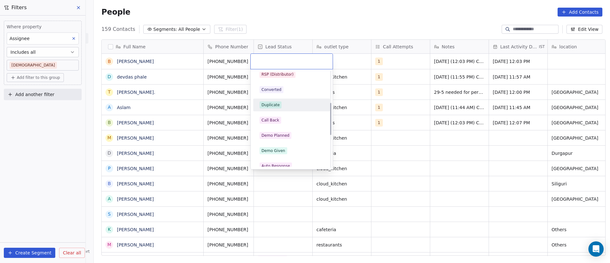
click at [292, 107] on div "Duplicate" at bounding box center [292, 104] width 64 height 7
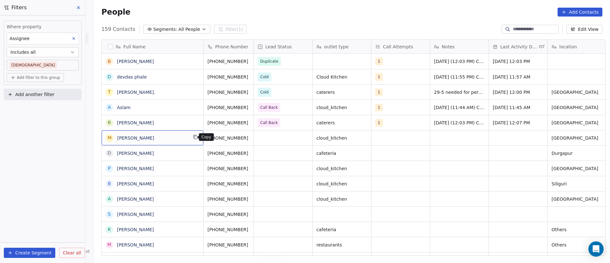
click at [193, 138] on icon "grid" at bounding box center [195, 136] width 5 height 5
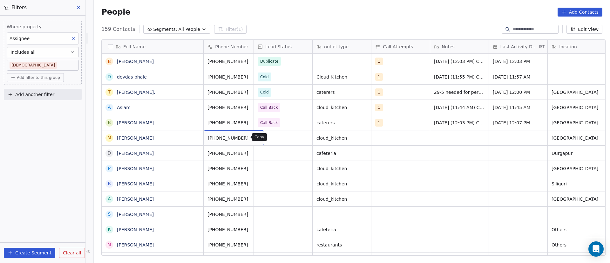
click at [254, 137] on icon "grid" at bounding box center [256, 136] width 5 height 5
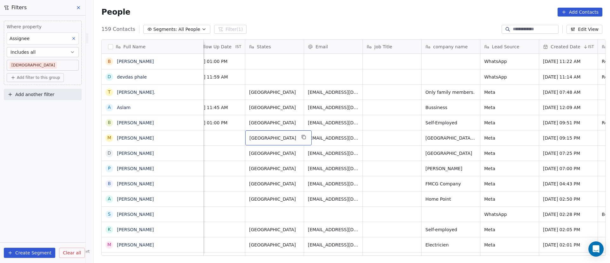
scroll to position [0, 0]
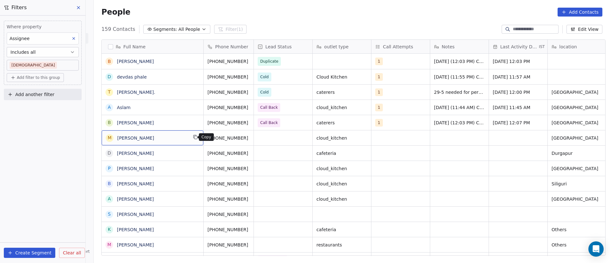
click at [195, 137] on icon "grid" at bounding box center [196, 137] width 3 height 3
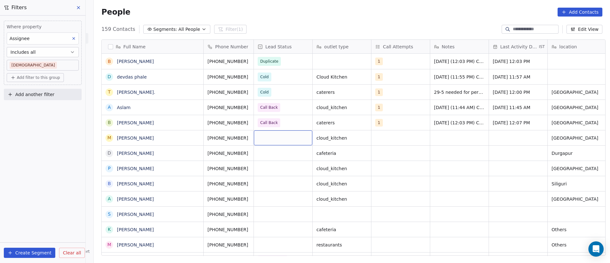
click at [276, 137] on div "grid" at bounding box center [283, 137] width 59 height 15
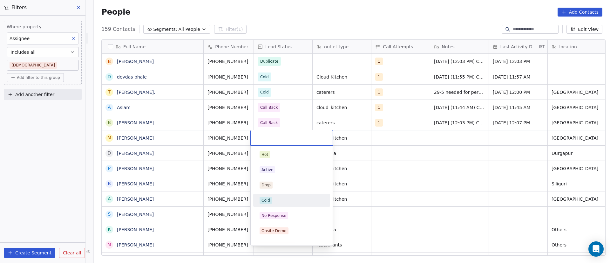
click at [274, 199] on div "Cold" at bounding box center [292, 200] width 64 height 7
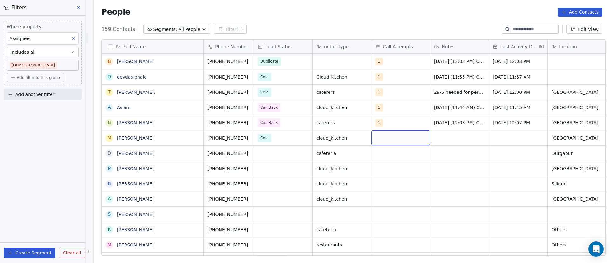
click at [376, 139] on div "grid" at bounding box center [401, 137] width 59 height 15
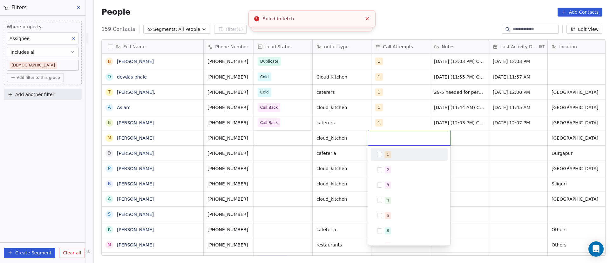
click at [380, 155] on button "Suggestions" at bounding box center [379, 154] width 5 height 5
click at [486, 131] on html "On2Cook India Pvt. Ltd. Contacts People Marketing Workflows Campaigns Sales Pip…" at bounding box center [305, 131] width 610 height 263
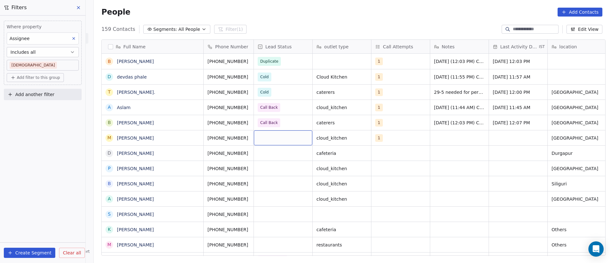
click at [276, 137] on div "grid" at bounding box center [283, 137] width 59 height 15
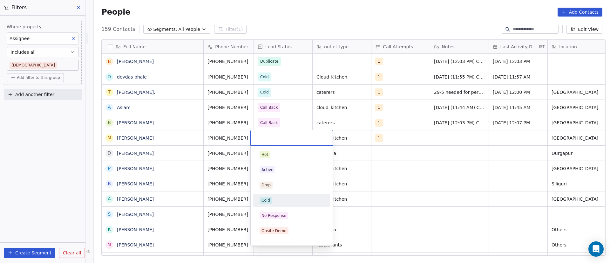
click at [272, 197] on div "Cold" at bounding box center [292, 200] width 64 height 7
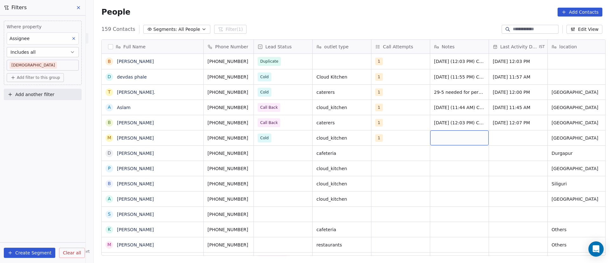
click at [444, 135] on div "grid" at bounding box center [460, 137] width 59 height 15
click at [269, 139] on html "On2Cook India Pvt. Ltd. Contacts People Marketing Workflows Campaigns Sales Pip…" at bounding box center [305, 131] width 610 height 263
click at [269, 139] on div "grid" at bounding box center [283, 137] width 59 height 15
click at [267, 139] on div "grid" at bounding box center [283, 137] width 59 height 15
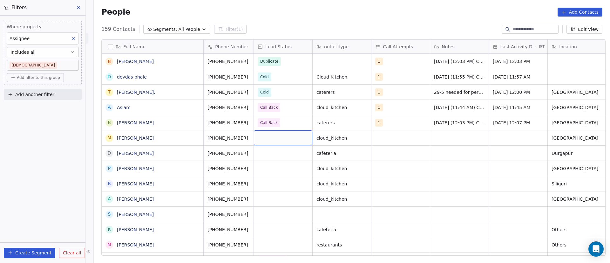
click at [267, 139] on div "grid" at bounding box center [283, 137] width 59 height 15
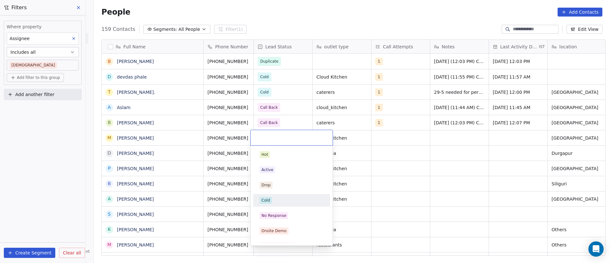
click at [285, 197] on div "Cold" at bounding box center [292, 200] width 64 height 7
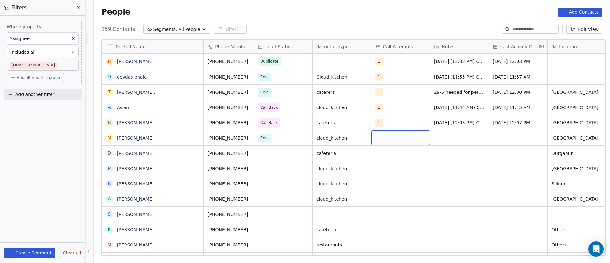
click at [381, 138] on div "grid" at bounding box center [401, 137] width 59 height 15
click at [378, 155] on button "Suggestions" at bounding box center [379, 154] width 5 height 5
click at [501, 144] on html "On2Cook India Pvt. Ltd. Contacts People Marketing Workflows Campaigns Sales Pip…" at bounding box center [305, 131] width 610 height 263
click at [448, 136] on div "grid" at bounding box center [460, 137] width 59 height 15
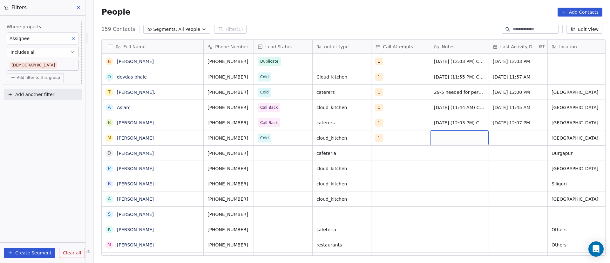
click at [448, 136] on div "grid" at bounding box center [460, 137] width 59 height 15
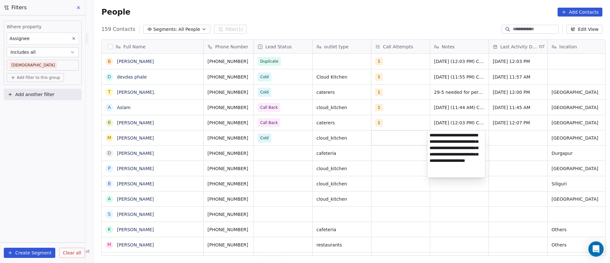
type textarea "**********"
click at [401, 139] on html "On2Cook India Pvt. Ltd. Contacts People Marketing Workflows Campaigns Sales Pip…" at bounding box center [305, 131] width 610 height 263
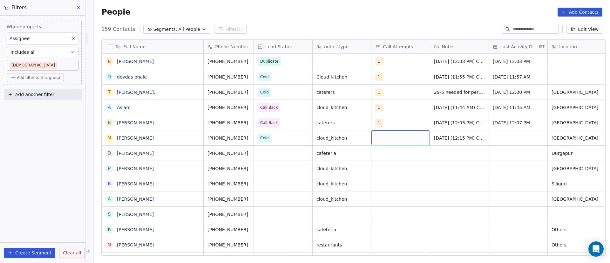
click at [383, 139] on div "grid" at bounding box center [401, 137] width 59 height 15
click at [380, 155] on button "Suggestions" at bounding box center [379, 154] width 5 height 5
click at [493, 154] on html "On2Cook India Pvt. Ltd. Contacts People Marketing Workflows Campaigns Sales Pip…" at bounding box center [305, 131] width 610 height 263
click at [500, 133] on div "grid" at bounding box center [518, 137] width 59 height 15
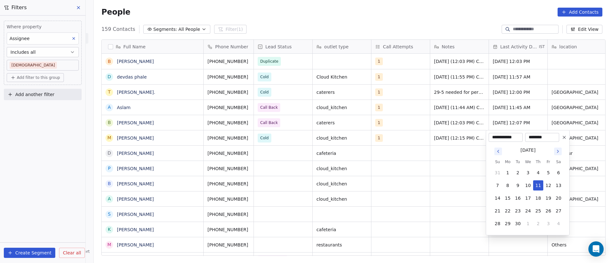
click at [500, 134] on input "**********" at bounding box center [505, 137] width 31 height 6
click at [539, 183] on button "11" at bounding box center [539, 185] width 10 height 10
click at [594, 149] on html "On2Cook India Pvt. Ltd. Contacts People Marketing Workflows Campaigns Sales Pip…" at bounding box center [305, 131] width 610 height 263
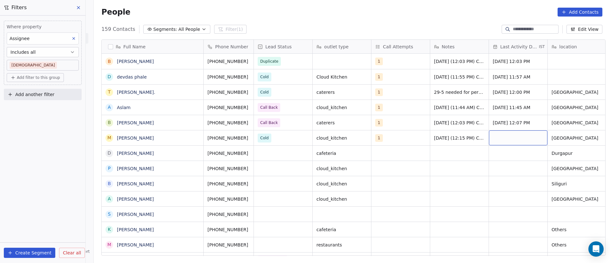
click at [506, 136] on div "grid" at bounding box center [518, 137] width 59 height 15
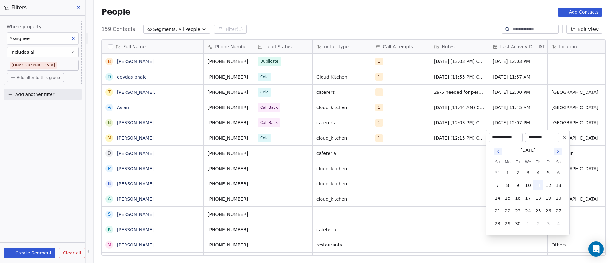
click at [537, 186] on button "11" at bounding box center [539, 185] width 10 height 10
click at [410, 174] on html "On2Cook India Pvt. Ltd. Contacts People Marketing Workflows Campaigns Sales Pip…" at bounding box center [305, 131] width 610 height 263
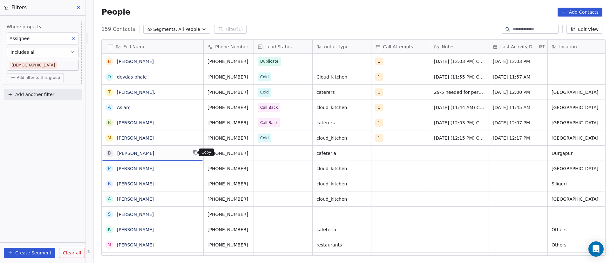
click at [193, 152] on icon "grid" at bounding box center [195, 152] width 5 height 5
click at [254, 153] on icon "grid" at bounding box center [256, 152] width 5 height 5
click at [267, 150] on div "grid" at bounding box center [283, 153] width 59 height 15
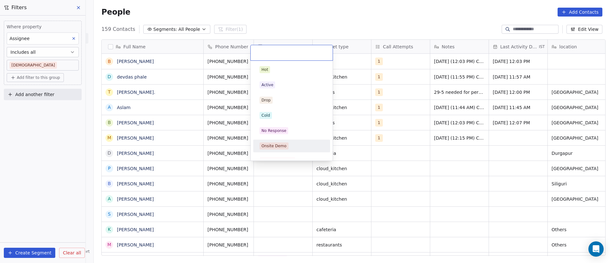
click at [398, 153] on html "On2Cook India Pvt. Ltd. Contacts People Marketing Workflows Campaigns Sales Pip…" at bounding box center [305, 131] width 610 height 263
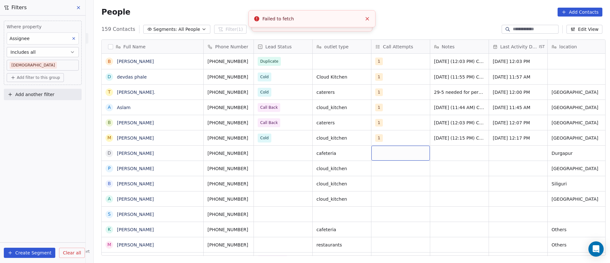
click at [381, 152] on div "grid" at bounding box center [401, 153] width 59 height 15
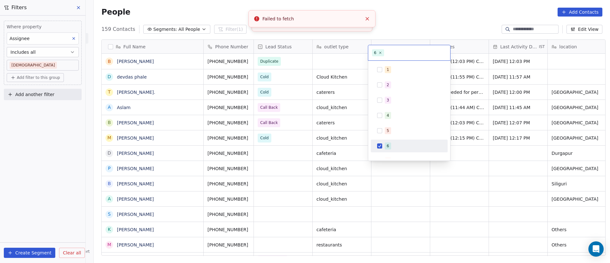
click at [381, 148] on div "6" at bounding box center [410, 146] width 72 height 10
click at [379, 70] on button "Suggestions" at bounding box center [379, 69] width 5 height 5
click at [466, 173] on html "On2Cook India Pvt. Ltd. Contacts People Marketing Workflows Campaigns Sales Pip…" at bounding box center [305, 131] width 610 height 263
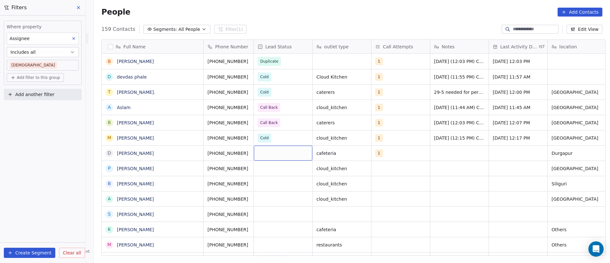
click at [277, 153] on div "grid" at bounding box center [283, 153] width 59 height 15
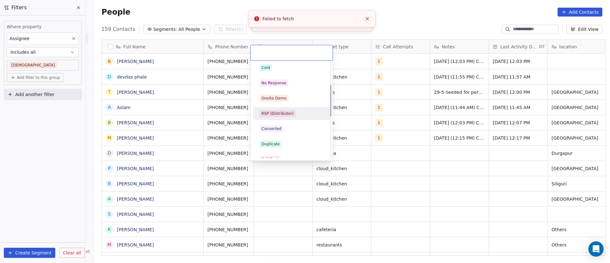
scroll to position [95, 0]
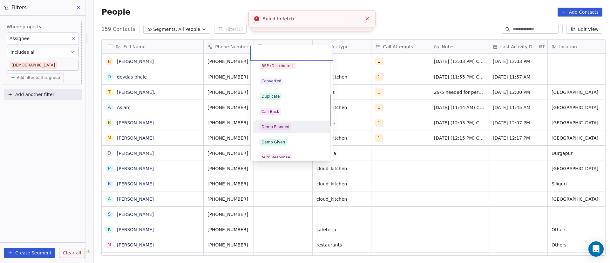
click at [286, 114] on div "Call Back" at bounding box center [292, 111] width 64 height 7
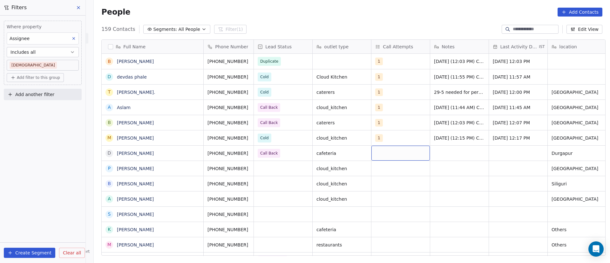
click at [382, 153] on div "grid" at bounding box center [401, 153] width 59 height 15
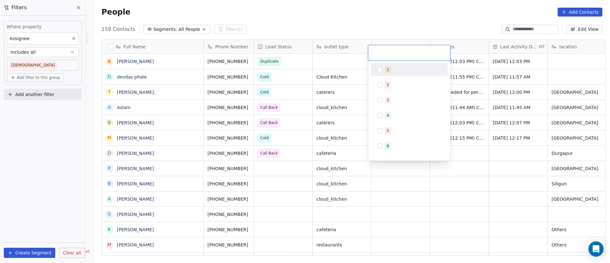
click at [383, 70] on div "1" at bounding box center [410, 70] width 72 height 10
click at [441, 182] on html "On2Cook India Pvt. Ltd. Contacts People Marketing Workflows Campaigns Sales Pip…" at bounding box center [305, 131] width 610 height 263
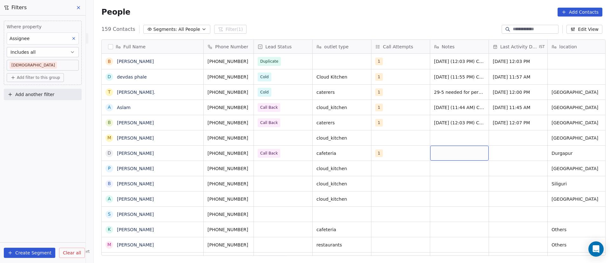
click at [448, 152] on div "grid" at bounding box center [460, 153] width 59 height 15
type textarea "**********"
click at [406, 154] on html "On2Cook India Pvt. Ltd. Contacts People Marketing Workflows Campaigns Sales Pip…" at bounding box center [305, 131] width 610 height 263
click at [510, 151] on html "On2Cook India Pvt. Ltd. Contacts People Marketing Workflows Campaigns Sales Pip…" at bounding box center [305, 131] width 610 height 263
click at [498, 151] on div "grid" at bounding box center [518, 153] width 59 height 15
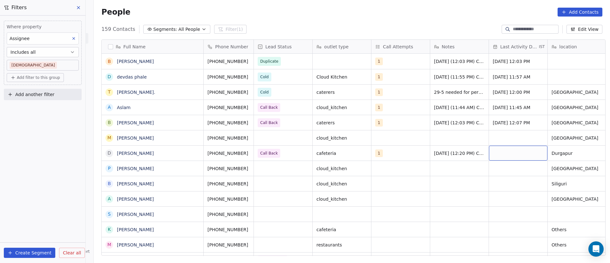
click at [498, 151] on div "grid" at bounding box center [518, 153] width 59 height 15
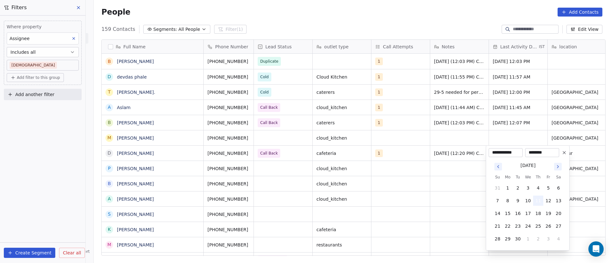
click at [540, 201] on button "11" at bounding box center [539, 201] width 10 height 10
click at [379, 191] on html "On2Cook India Pvt. Ltd. Contacts People Marketing Workflows Campaigns Sales Pip…" at bounding box center [305, 131] width 610 height 263
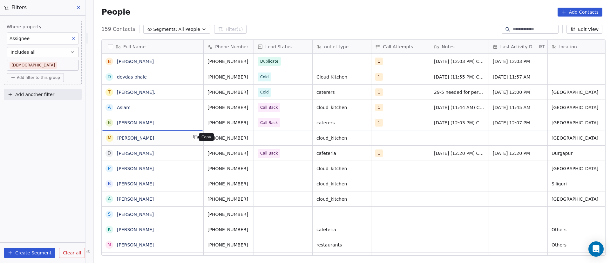
drag, startPoint x: 194, startPoint y: 135, endPoint x: 224, endPoint y: 141, distance: 30.3
click at [194, 135] on icon "grid" at bounding box center [195, 136] width 5 height 5
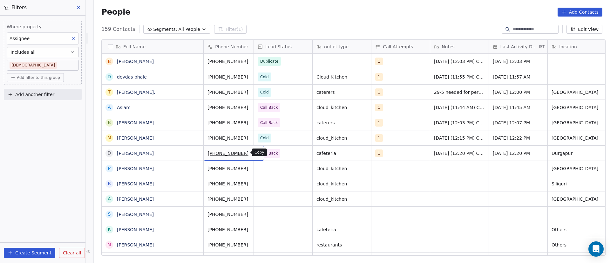
click at [254, 152] on icon "grid" at bounding box center [256, 152] width 5 height 5
click at [195, 171] on button "grid" at bounding box center [196, 168] width 8 height 8
click at [254, 167] on icon "grid" at bounding box center [256, 167] width 5 height 5
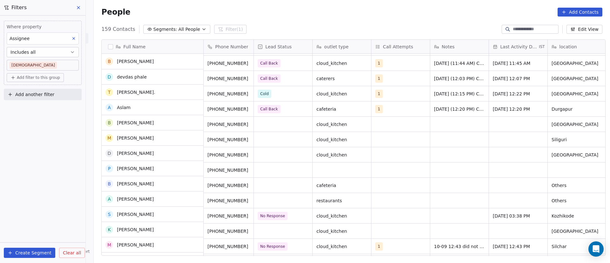
scroll to position [48, 0]
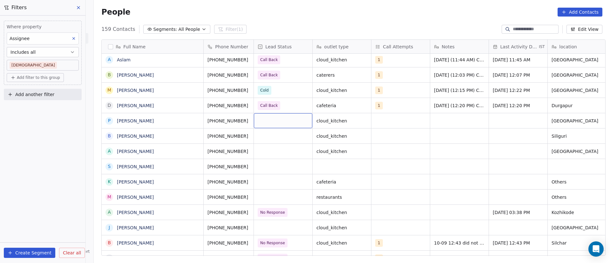
click at [269, 119] on div "grid" at bounding box center [283, 120] width 59 height 15
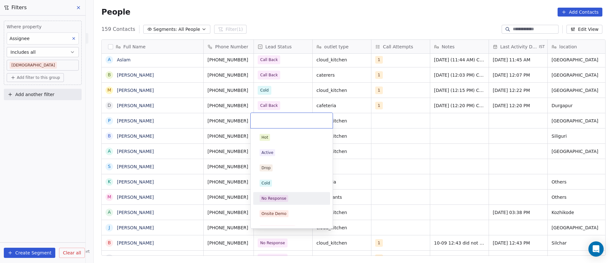
click at [286, 200] on span "No Response" at bounding box center [274, 198] width 29 height 7
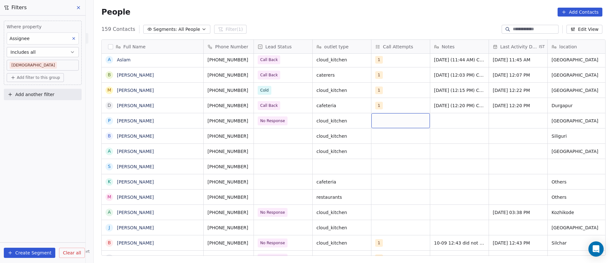
click at [388, 121] on div "grid" at bounding box center [401, 120] width 59 height 15
click at [379, 136] on button "Suggestions" at bounding box center [379, 137] width 5 height 5
click at [488, 135] on html "On2Cook India Pvt. Ltd. Contacts People Marketing Workflows Campaigns Sales Pip…" at bounding box center [305, 131] width 610 height 263
click at [440, 119] on div "grid" at bounding box center [460, 120] width 59 height 15
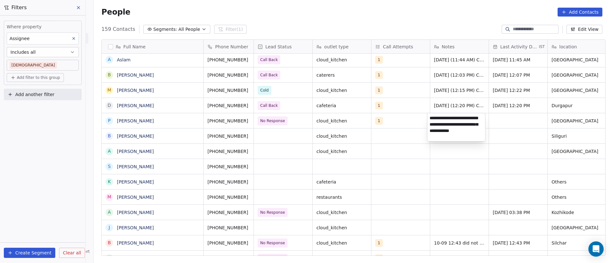
type textarea "**********"
click at [505, 115] on html "On2Cook India Pvt. Ltd. Contacts People Marketing Workflows Campaigns Sales Pip…" at bounding box center [305, 131] width 610 height 263
click at [503, 116] on html "On2Cook India Pvt. Ltd. Contacts People Marketing Workflows Campaigns Sales Pip…" at bounding box center [305, 131] width 610 height 263
click at [503, 117] on div "grid" at bounding box center [518, 120] width 59 height 15
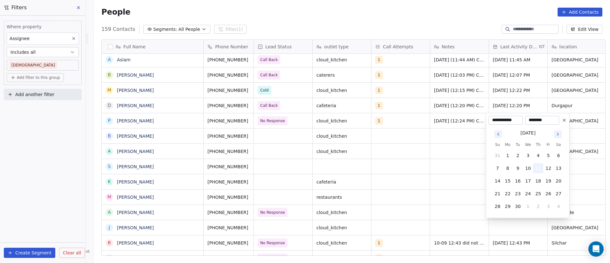
click at [540, 166] on button "11" at bounding box center [539, 168] width 10 height 10
click at [595, 133] on html "On2Cook India Pvt. Ltd. Contacts People Marketing Workflows Campaigns Sales Pip…" at bounding box center [305, 131] width 610 height 263
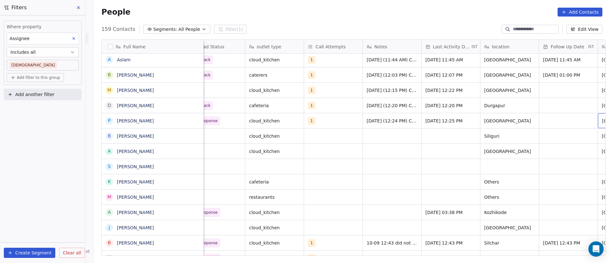
scroll to position [0, 126]
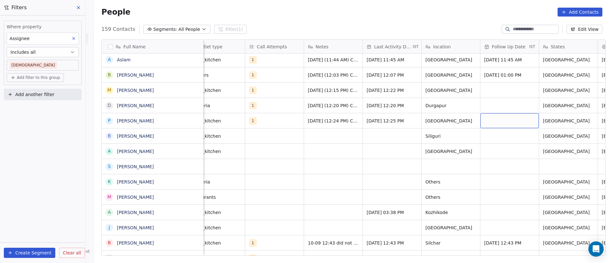
click at [501, 119] on div "grid" at bounding box center [510, 120] width 59 height 15
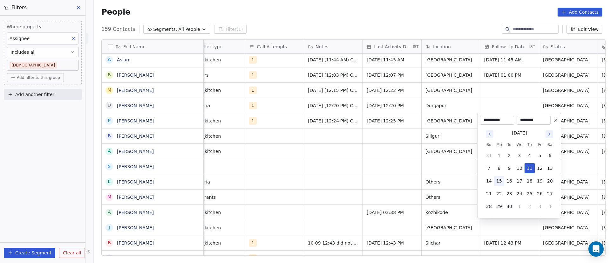
click at [500, 182] on button "15" at bounding box center [499, 181] width 10 height 10
type input "**********"
click at [400, 169] on html "On2Cook India Pvt. Ltd. Contacts People Marketing Workflows Campaigns Sales Pip…" at bounding box center [305, 131] width 610 height 263
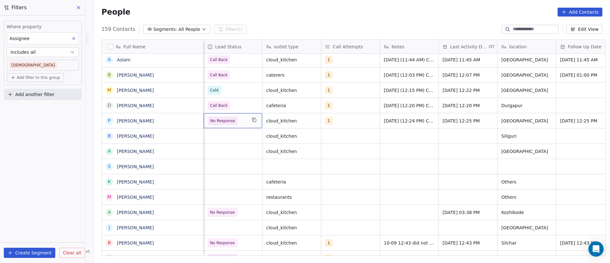
scroll to position [0, 0]
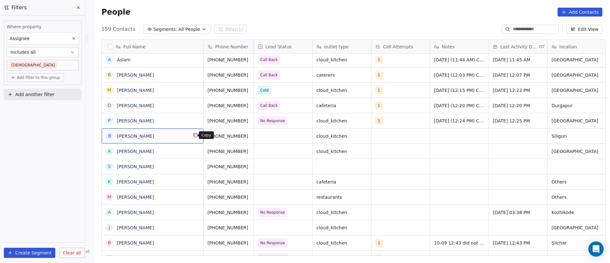
click at [193, 135] on icon "grid" at bounding box center [195, 135] width 5 height 5
click at [254, 134] on icon "grid" at bounding box center [256, 135] width 5 height 5
click at [254, 121] on icon "grid" at bounding box center [256, 119] width 5 height 5
click at [254, 135] on icon "grid" at bounding box center [256, 135] width 5 height 5
click at [264, 136] on div "grid" at bounding box center [283, 135] width 59 height 15
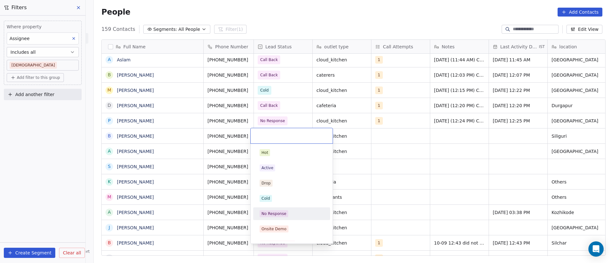
drag, startPoint x: 283, startPoint y: 212, endPoint x: 304, endPoint y: 190, distance: 29.9
click at [284, 212] on div "No Response" at bounding box center [274, 214] width 25 height 6
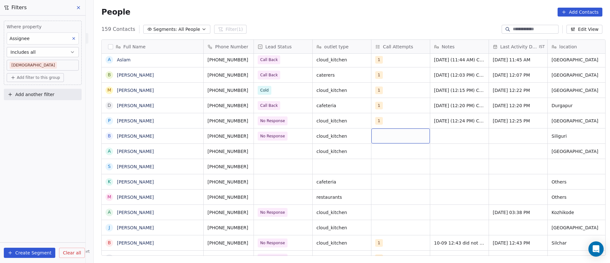
click at [385, 136] on div "grid" at bounding box center [401, 135] width 59 height 15
click at [385, 136] on input "text" at bounding box center [409, 135] width 74 height 7
click at [382, 154] on button "Suggestions" at bounding box center [379, 152] width 5 height 5
click at [461, 152] on html "On2Cook India Pvt. Ltd. Contacts People Marketing Workflows Campaigns Sales Pip…" at bounding box center [305, 131] width 610 height 263
click at [439, 134] on div "grid" at bounding box center [460, 135] width 59 height 15
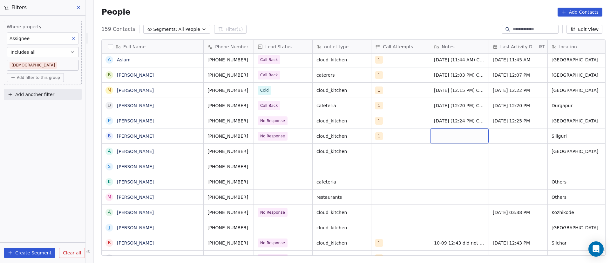
click at [439, 134] on div "grid" at bounding box center [460, 135] width 59 height 15
paste textarea "**********"
type textarea "**********"
click at [490, 135] on html "On2Cook India Pvt. Ltd. Contacts People Marketing Workflows Campaigns Sales Pip…" at bounding box center [305, 131] width 610 height 263
click at [511, 134] on div "grid" at bounding box center [518, 135] width 59 height 15
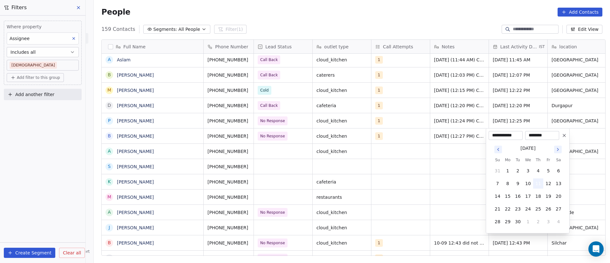
click at [539, 186] on button "11" at bounding box center [539, 183] width 10 height 10
click at [539, 183] on button "11" at bounding box center [539, 183] width 10 height 10
click at [581, 167] on html "On2Cook India Pvt. Ltd. Contacts People Marketing Workflows Campaigns Sales Pip…" at bounding box center [305, 131] width 610 height 263
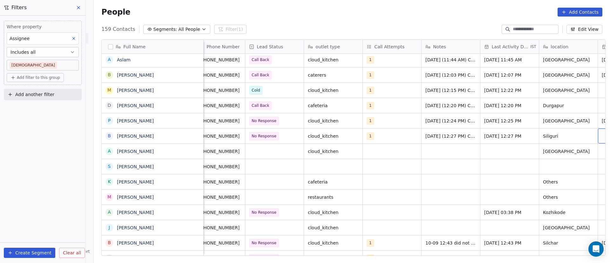
scroll to position [0, 67]
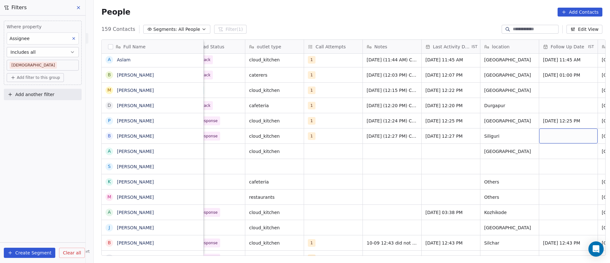
click at [563, 135] on div "grid" at bounding box center [569, 135] width 59 height 15
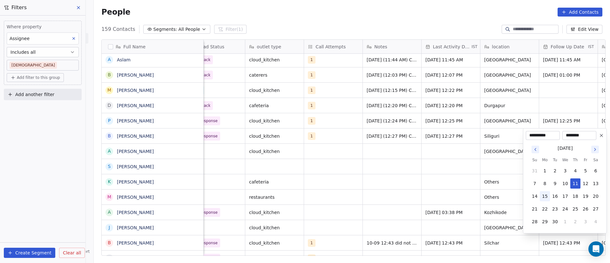
click at [546, 197] on button "15" at bounding box center [545, 196] width 10 height 10
type input "**********"
click at [409, 175] on html "On2Cook India Pvt. Ltd. Contacts People Marketing Workflows Campaigns Sales Pip…" at bounding box center [305, 131] width 610 height 263
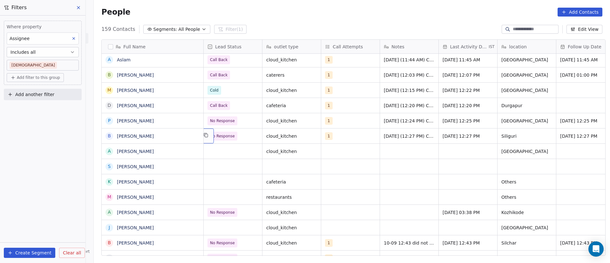
scroll to position [0, 0]
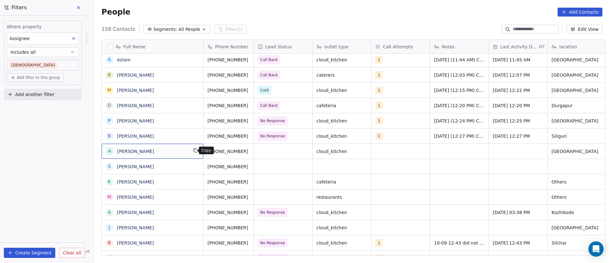
click at [193, 151] on icon "grid" at bounding box center [195, 150] width 5 height 5
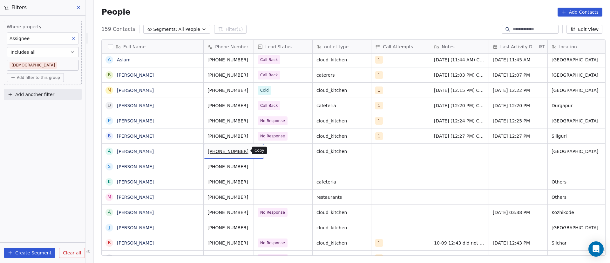
click at [254, 151] on icon "grid" at bounding box center [256, 150] width 5 height 5
click at [279, 152] on div "grid" at bounding box center [283, 151] width 59 height 15
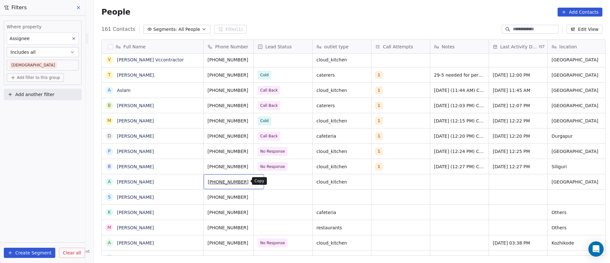
click at [255, 182] on icon "grid" at bounding box center [256, 180] width 3 height 3
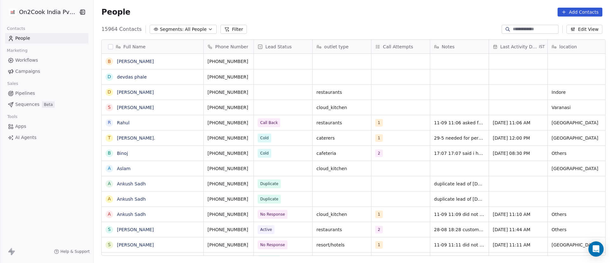
scroll to position [224, 512]
click at [227, 31] on button "Filter" at bounding box center [234, 29] width 26 height 9
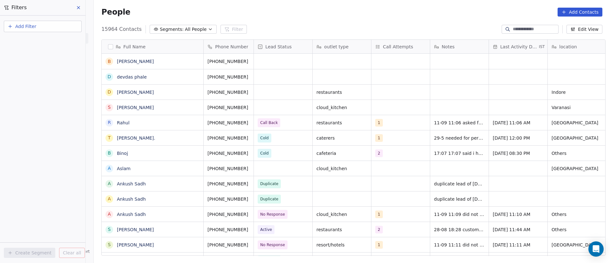
click at [513, 31] on input at bounding box center [535, 29] width 45 height 6
paste input "*****"
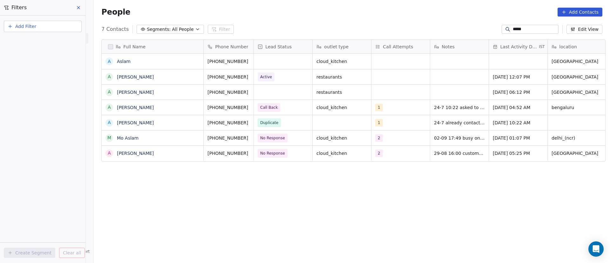
type input "*****"
click at [264, 59] on div "grid" at bounding box center [283, 61] width 59 height 15
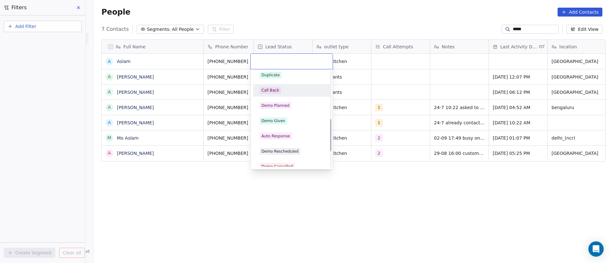
scroll to position [143, 0]
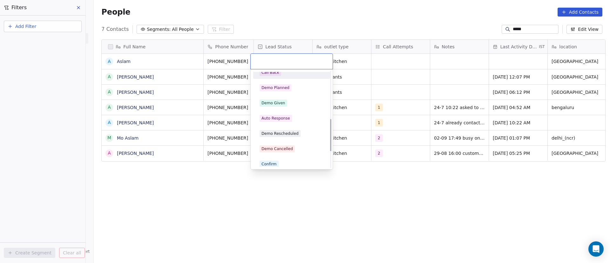
click at [283, 77] on div "Call Back" at bounding box center [292, 72] width 72 height 10
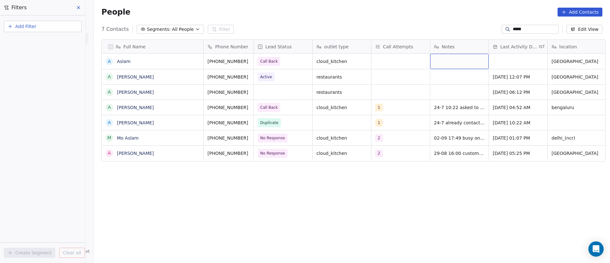
click at [444, 61] on div "grid" at bounding box center [460, 61] width 59 height 15
click at [444, 62] on div "grid" at bounding box center [460, 61] width 59 height 15
paste textarea "**********"
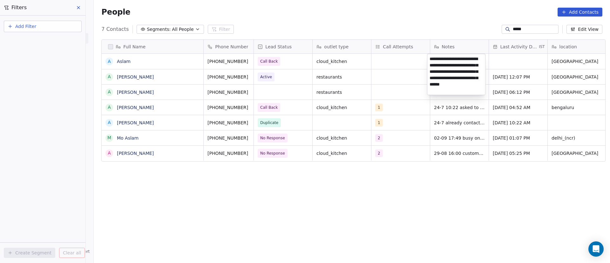
type textarea "**********"
click at [506, 51] on html "On2Cook India Pvt. Ltd. Contacts People Marketing Workflows Campaigns Sales Pip…" at bounding box center [305, 131] width 610 height 263
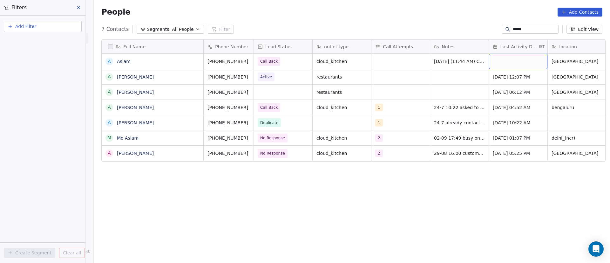
click at [506, 62] on div "grid" at bounding box center [518, 61] width 59 height 15
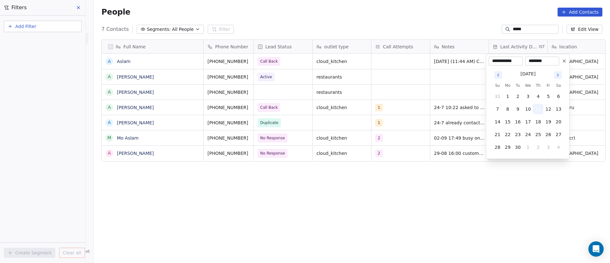
click at [543, 107] on button "11" at bounding box center [539, 109] width 10 height 10
click at [541, 108] on button "11" at bounding box center [539, 109] width 10 height 10
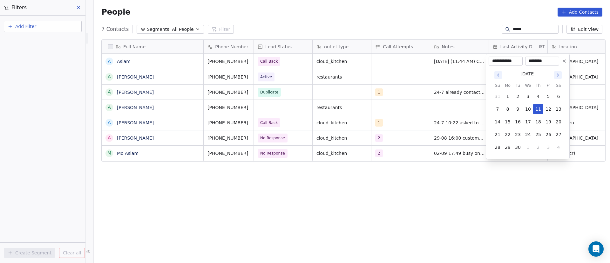
click at [577, 72] on html "On2Cook India Pvt. Ltd. Contacts People Marketing Workflows Campaigns Sales Pip…" at bounding box center [305, 131] width 610 height 263
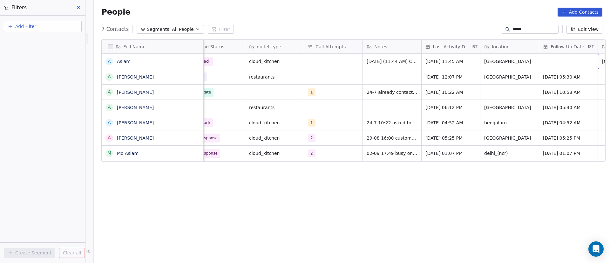
scroll to position [0, 126]
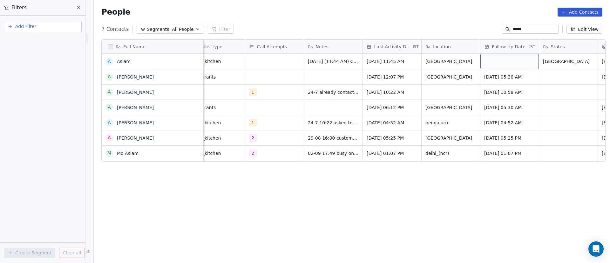
click at [506, 59] on div "grid" at bounding box center [510, 61] width 59 height 15
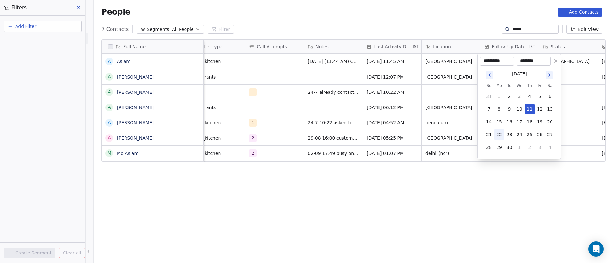
click at [499, 135] on button "22" at bounding box center [499, 134] width 10 height 10
type input "**********"
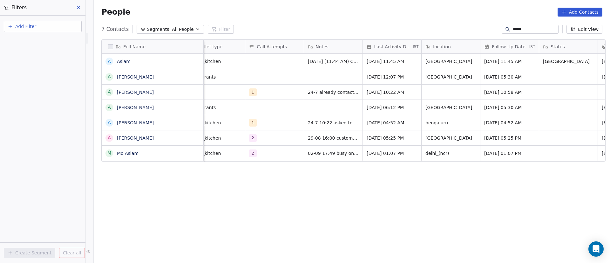
click at [450, 163] on html "On2Cook India Pvt. Ltd. Contacts People Marketing Workflows Campaigns Sales Pip…" at bounding box center [305, 131] width 610 height 263
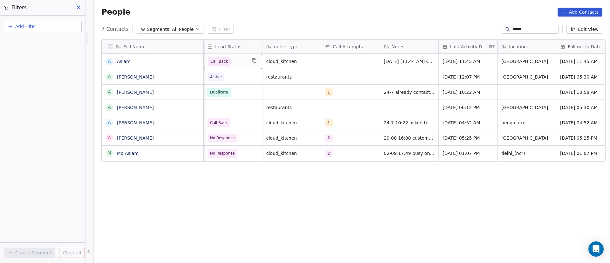
scroll to position [0, 0]
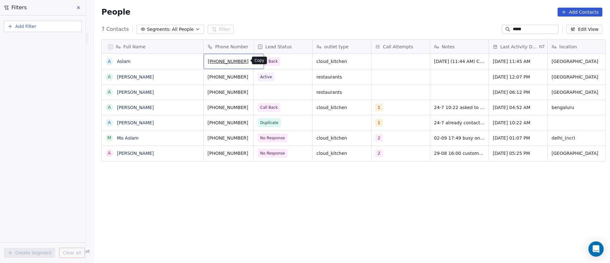
click at [254, 61] on icon "grid" at bounding box center [256, 60] width 5 height 5
click at [513, 28] on input "*****" at bounding box center [535, 29] width 45 height 6
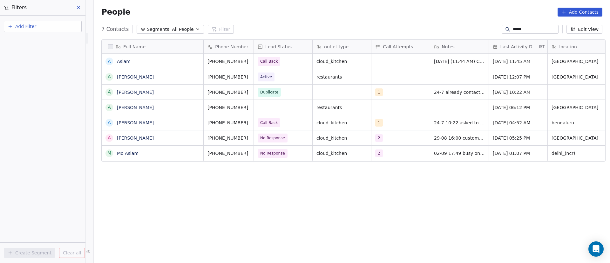
paste input "*******"
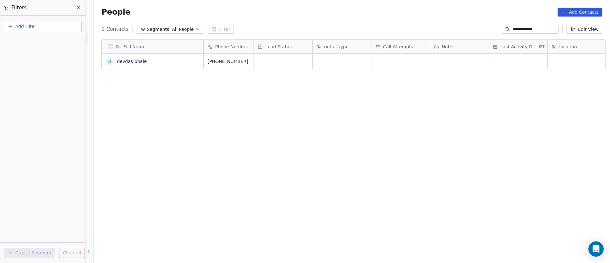
scroll to position [224, 512]
type input "**********"
click at [334, 61] on div "grid" at bounding box center [342, 61] width 59 height 15
type textarea "**********"
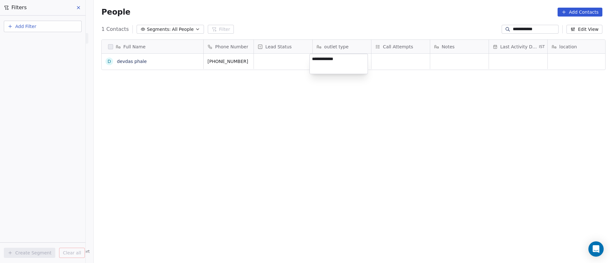
click at [398, 63] on html "**********" at bounding box center [305, 131] width 610 height 263
click at [395, 60] on div "grid" at bounding box center [401, 61] width 59 height 15
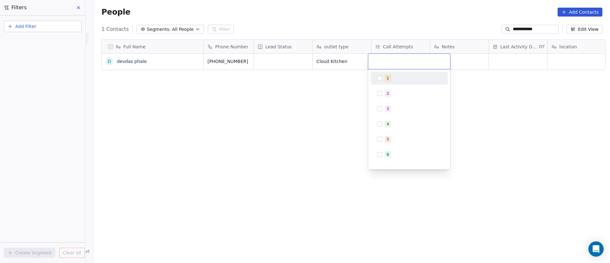
click at [382, 79] on button "Suggestions" at bounding box center [379, 78] width 5 height 5
drag, startPoint x: 477, startPoint y: 92, endPoint x: 469, endPoint y: 70, distance: 22.7
click at [476, 91] on html "**********" at bounding box center [305, 131] width 610 height 263
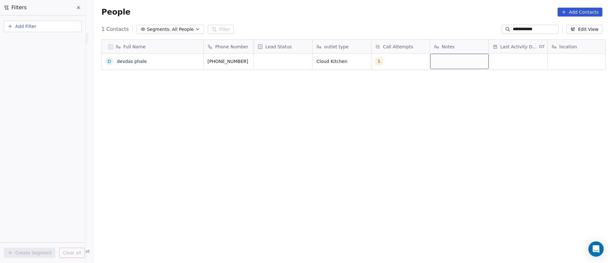
click at [451, 59] on div "grid" at bounding box center [460, 61] width 59 height 15
paste textarea "**********"
type textarea "**********"
drag, startPoint x: 556, startPoint y: 128, endPoint x: 503, endPoint y: 158, distance: 60.9
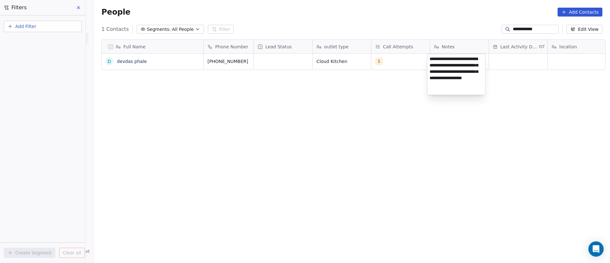
click at [556, 128] on html "**********" at bounding box center [305, 131] width 610 height 263
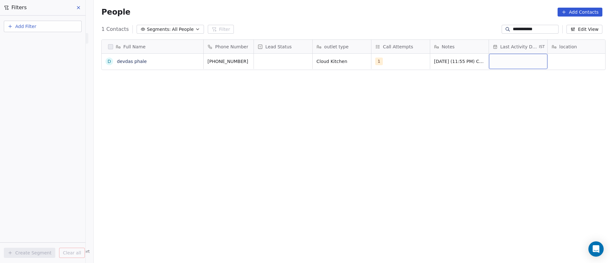
click at [507, 64] on div "grid" at bounding box center [518, 61] width 59 height 15
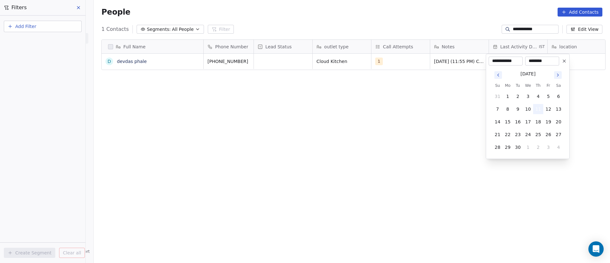
click at [540, 110] on button "11" at bounding box center [539, 109] width 10 height 10
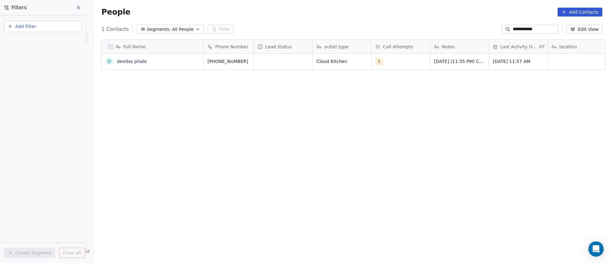
click at [413, 119] on html "**********" at bounding box center [305, 131] width 610 height 263
click at [265, 62] on div "grid" at bounding box center [283, 61] width 59 height 15
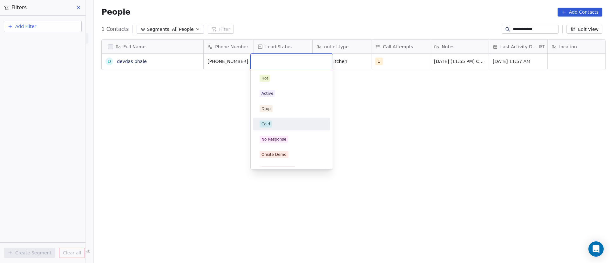
click at [300, 122] on div "Cold" at bounding box center [292, 124] width 64 height 7
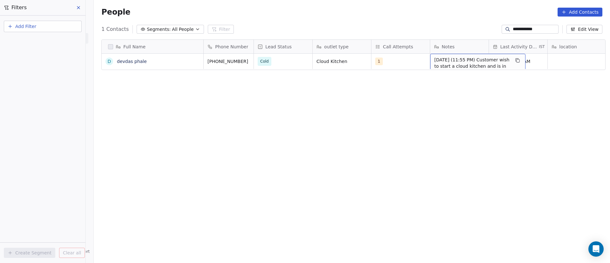
click at [453, 61] on span "[DATE] (11:55 PM) Customer wish to start a cloud kitchen and is in planning pha…" at bounding box center [473, 69] width 76 height 25
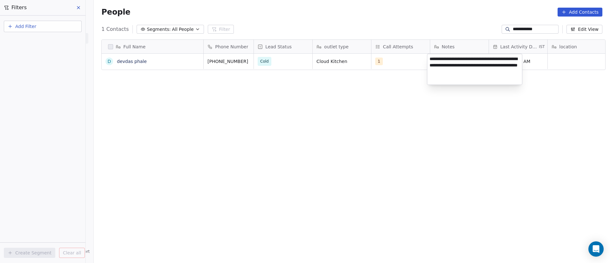
click at [471, 65] on textarea "**********" at bounding box center [475, 69] width 95 height 31
click at [442, 71] on textarea "**********" at bounding box center [475, 69] width 95 height 31
type textarea "**********"
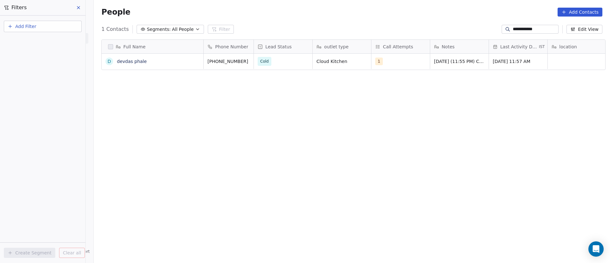
drag, startPoint x: 528, startPoint y: 158, endPoint x: 529, endPoint y: 162, distance: 3.6
click at [529, 160] on html "**********" at bounding box center [305, 131] width 610 height 263
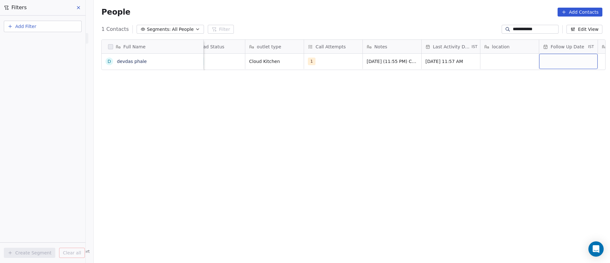
click at [563, 61] on div "grid" at bounding box center [569, 61] width 59 height 15
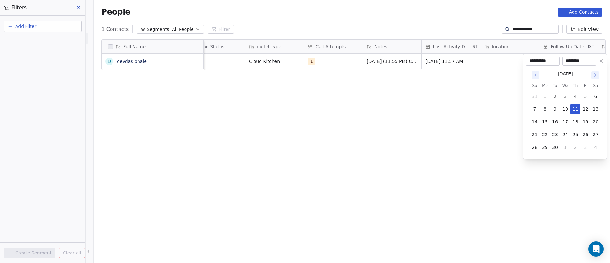
click at [597, 75] on icon "Go to next month" at bounding box center [595, 74] width 5 height 5
click at [549, 149] on button "24" at bounding box center [545, 147] width 10 height 10
type input "**********"
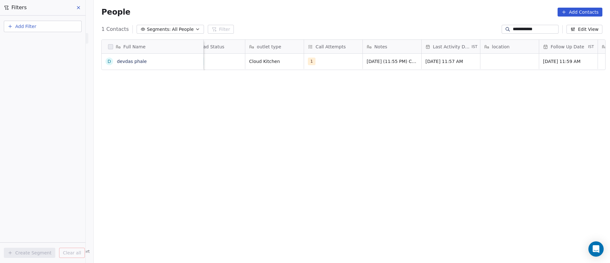
click at [456, 138] on html "**********" at bounding box center [305, 131] width 610 height 263
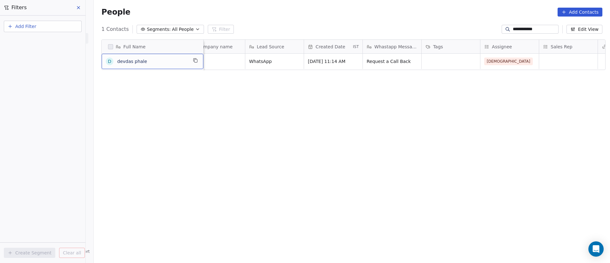
scroll to position [0, 0]
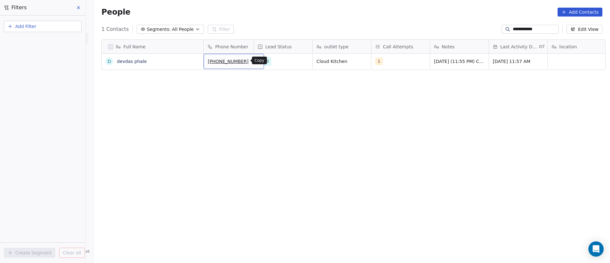
drag, startPoint x: 248, startPoint y: 62, endPoint x: 242, endPoint y: 69, distance: 9.0
click at [253, 62] on button "grid" at bounding box center [257, 61] width 8 height 8
click at [516, 29] on input "**********" at bounding box center [535, 29] width 45 height 6
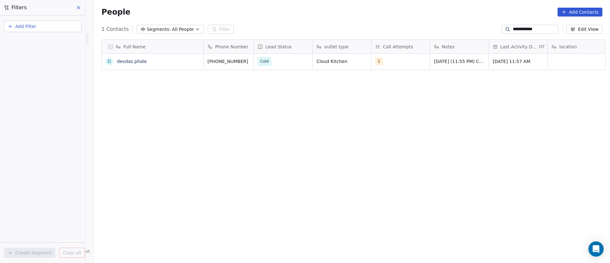
paste input
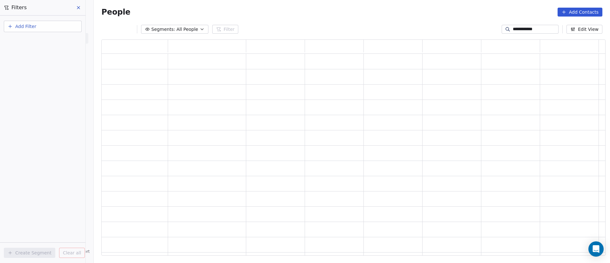
scroll to position [209, 497]
type input "**********"
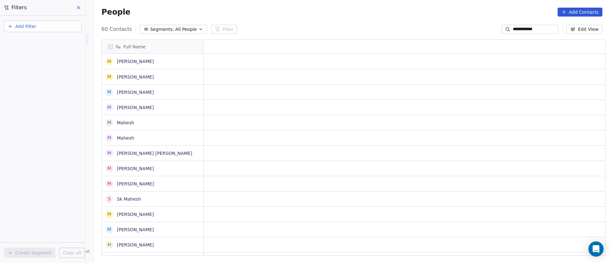
scroll to position [8, 8]
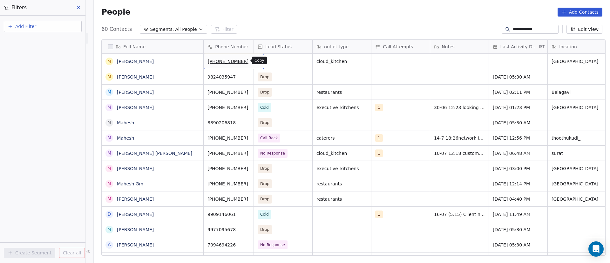
click at [254, 62] on icon "grid" at bounding box center [256, 60] width 5 height 5
click at [519, 30] on input "**********" at bounding box center [535, 29] width 45 height 6
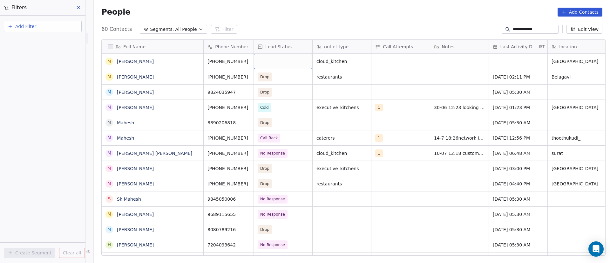
click at [281, 61] on div "grid" at bounding box center [283, 61] width 59 height 15
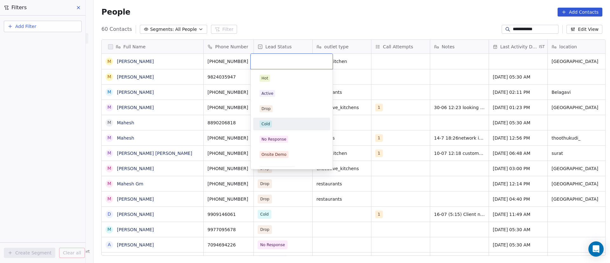
click at [285, 122] on div "Cold" at bounding box center [292, 124] width 64 height 7
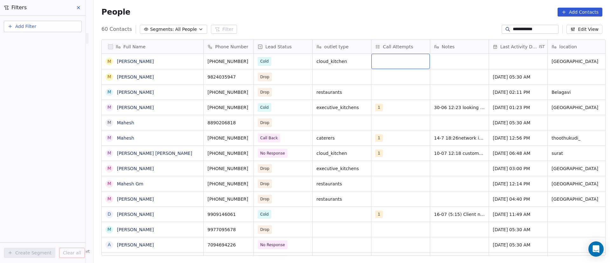
drag, startPoint x: 403, startPoint y: 60, endPoint x: 399, endPoint y: 62, distance: 3.4
click at [393, 61] on div "grid" at bounding box center [401, 61] width 59 height 15
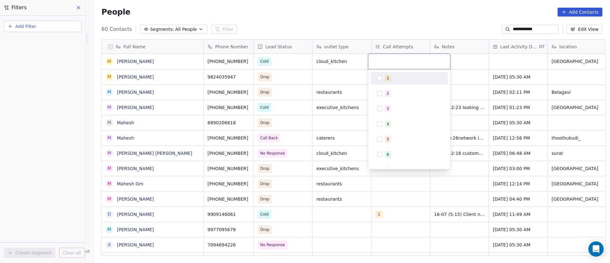
click at [383, 78] on div "1" at bounding box center [410, 78] width 72 height 10
click at [468, 77] on html "**********" at bounding box center [305, 131] width 610 height 263
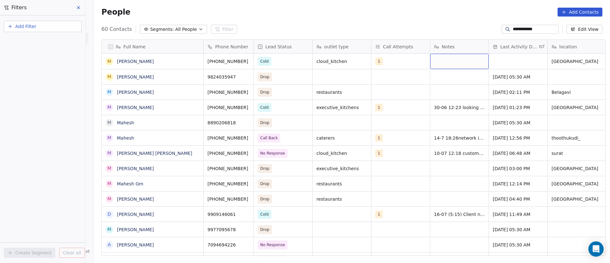
click at [445, 60] on div "grid" at bounding box center [460, 61] width 59 height 15
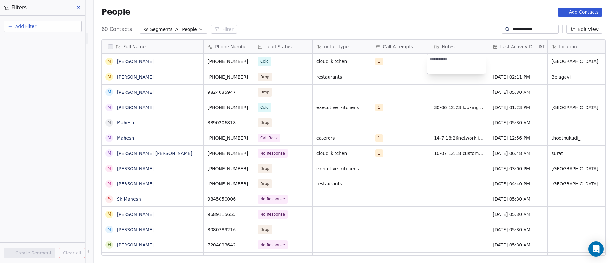
click at [445, 61] on textarea at bounding box center [457, 64] width 58 height 20
paste textarea "**********"
click at [465, 58] on textarea "**********" at bounding box center [457, 64] width 58 height 20
click at [459, 67] on textarea "**********" at bounding box center [457, 64] width 58 height 20
type textarea "**********"
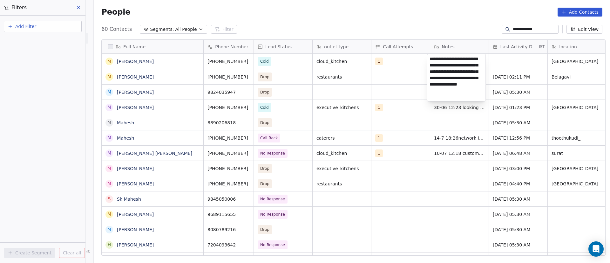
click at [411, 65] on html "**********" at bounding box center [305, 131] width 610 height 263
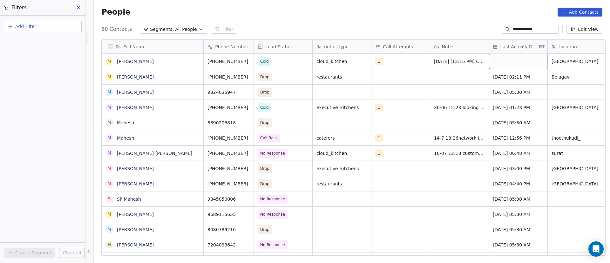
click at [520, 59] on div "grid" at bounding box center [518, 61] width 59 height 15
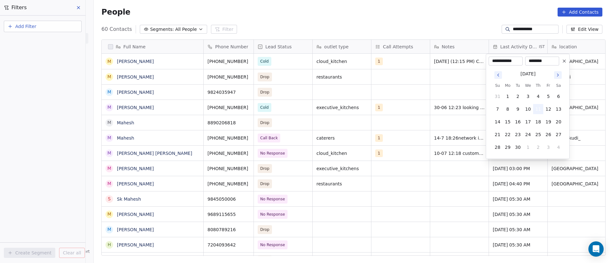
click at [539, 110] on button "11" at bounding box center [539, 109] width 10 height 10
click at [541, 109] on button "11" at bounding box center [539, 109] width 10 height 10
click at [581, 95] on html "**********" at bounding box center [305, 131] width 610 height 263
